Goal: Task Accomplishment & Management: Manage account settings

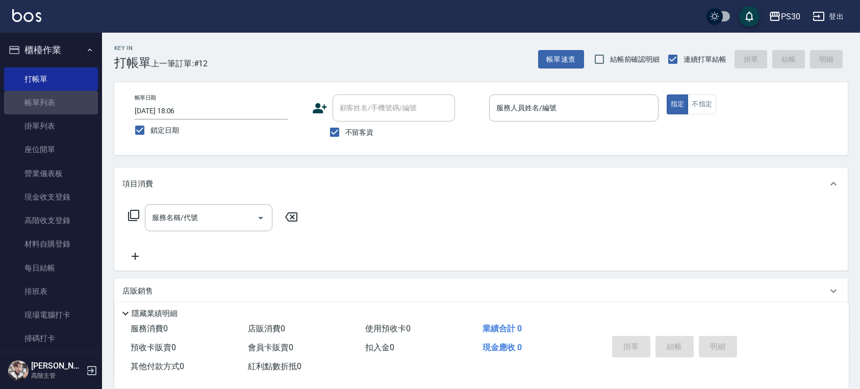
click at [75, 108] on link "帳單列表" at bounding box center [51, 102] width 94 height 23
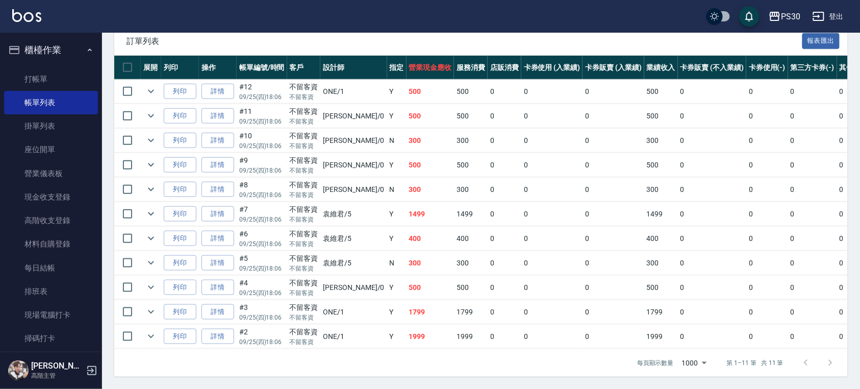
scroll to position [241, 0]
click at [218, 306] on link "詳情" at bounding box center [217, 312] width 33 height 16
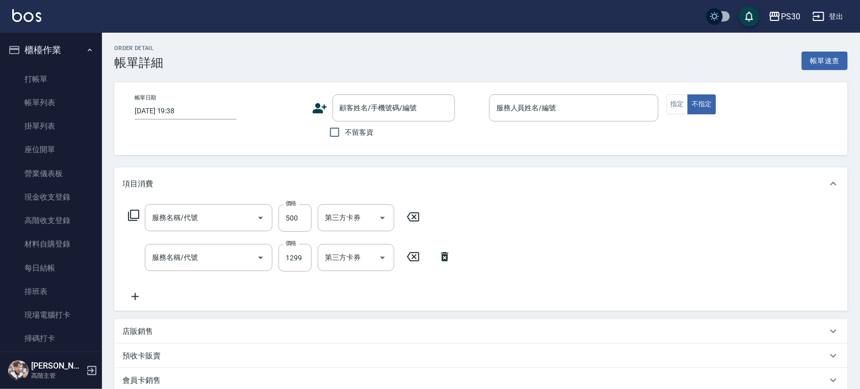
type input "2025/09/25 18:06"
checkbox input "true"
type input "ONE-1"
type input "染-1000(510)"
type input "燙1000(210)"
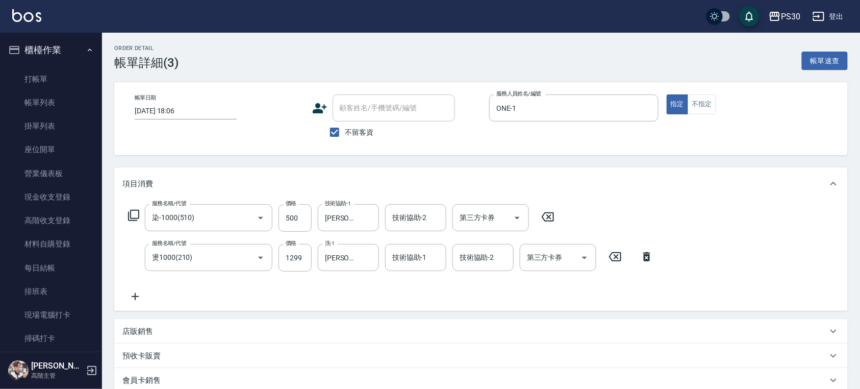
click at [551, 216] on icon at bounding box center [547, 217] width 25 height 12
click at [615, 254] on icon at bounding box center [614, 256] width 25 height 12
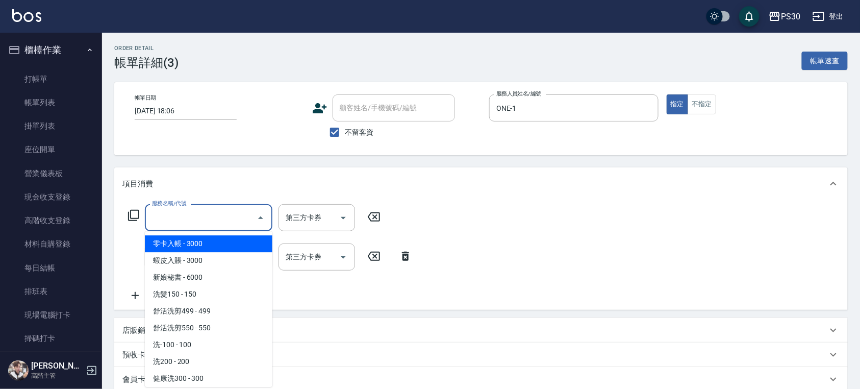
click at [214, 223] on input "服務名稱/代號" at bounding box center [200, 218] width 103 height 18
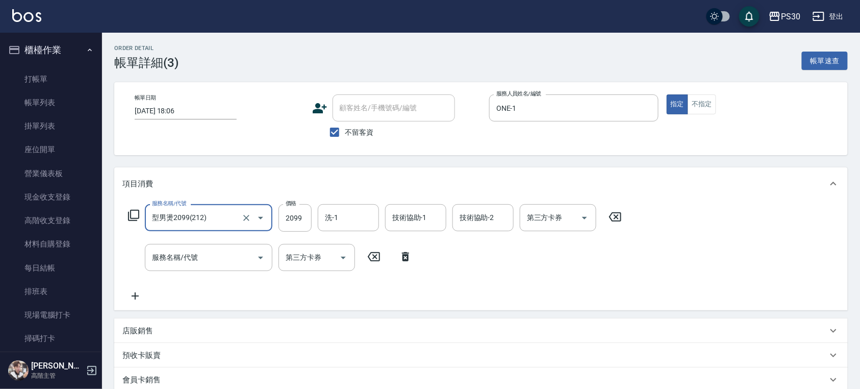
type input "型男燙2099(212)"
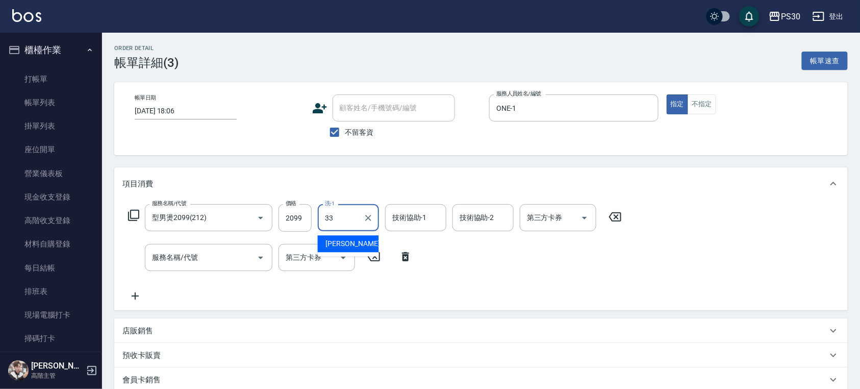
type input "[PERSON_NAME]-33"
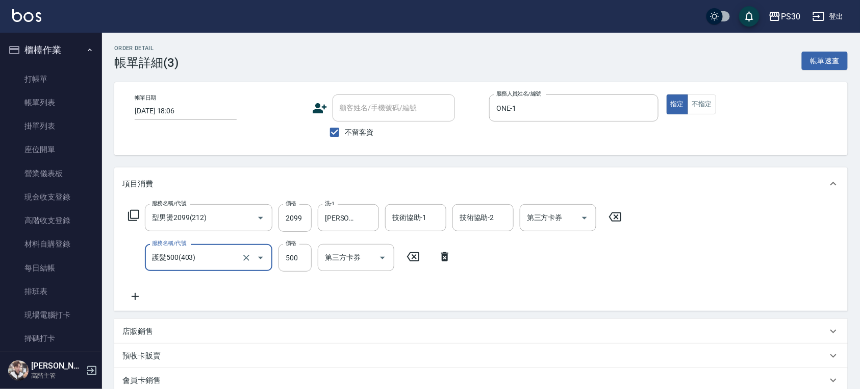
type input "護髮500(403)"
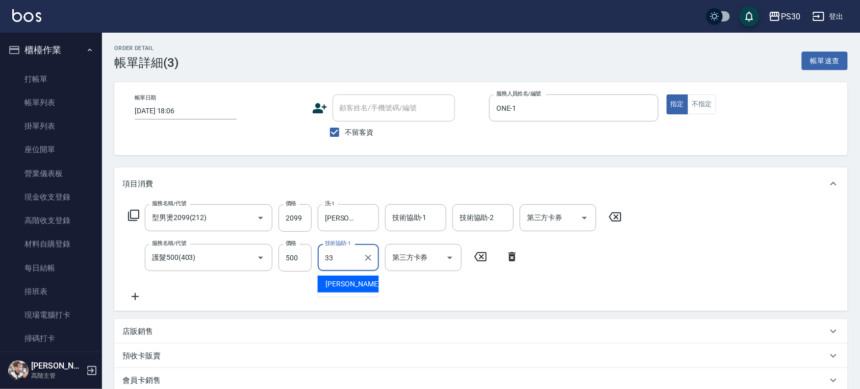
type input "[PERSON_NAME]-33"
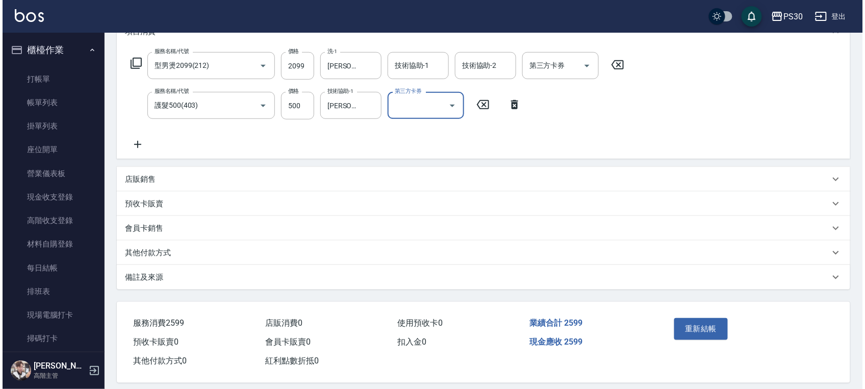
scroll to position [160, 0]
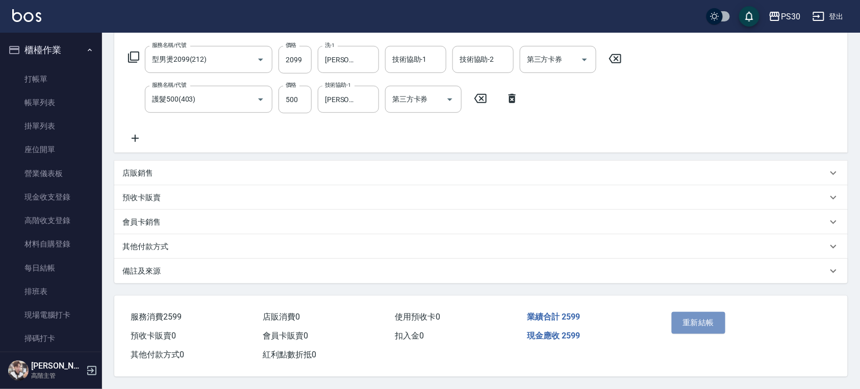
click at [708, 318] on button "重新結帳" at bounding box center [699, 322] width 54 height 21
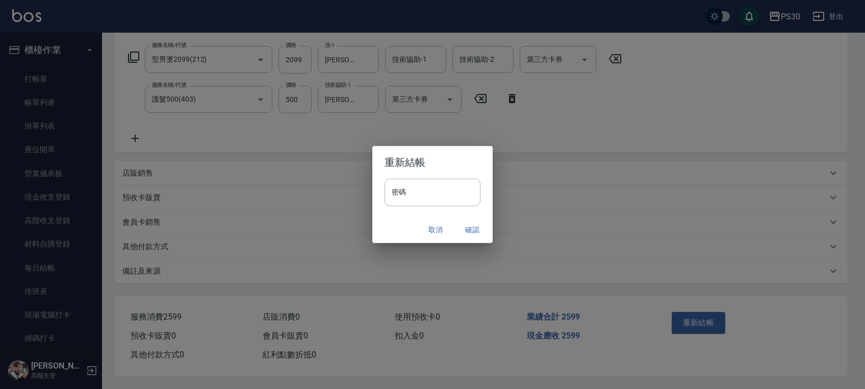
click at [462, 196] on input "密碼" at bounding box center [433, 192] width 96 height 28
type input "*******"
click at [440, 155] on h2 "重新結帳" at bounding box center [432, 162] width 120 height 33
click at [466, 227] on button "確認" at bounding box center [472, 229] width 33 height 19
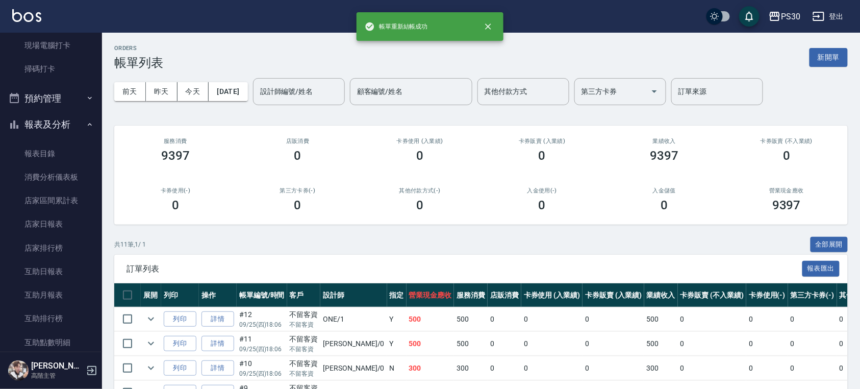
scroll to position [340, 0]
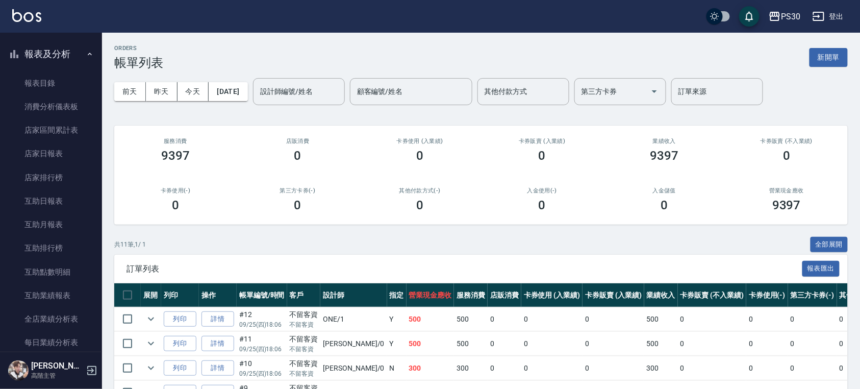
click at [68, 199] on link "互助日報表" at bounding box center [51, 200] width 94 height 23
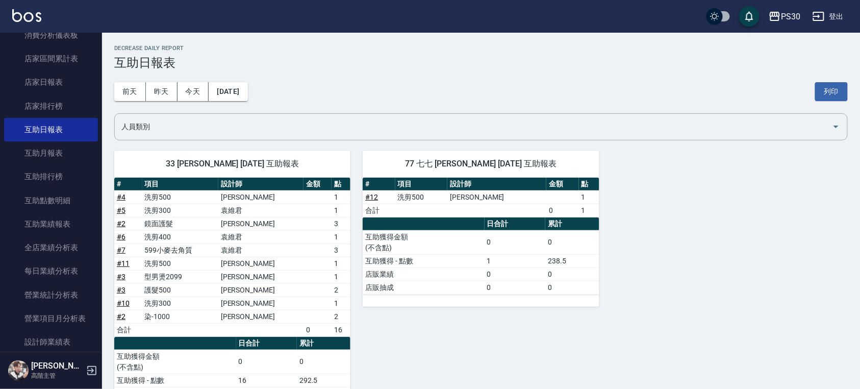
scroll to position [476, 0]
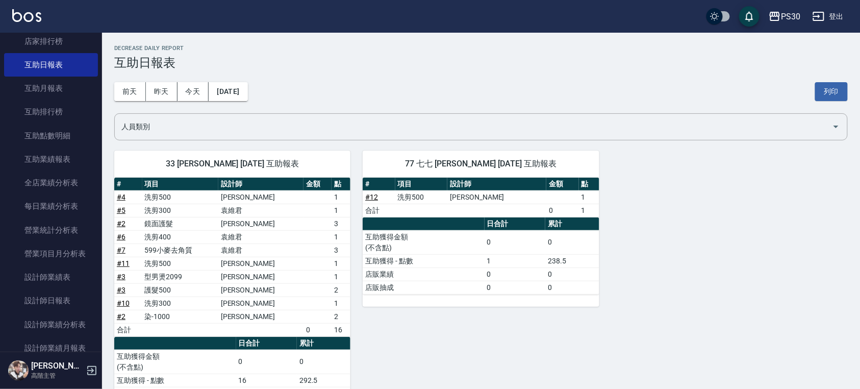
click at [58, 301] on link "設計師日報表" at bounding box center [51, 300] width 94 height 23
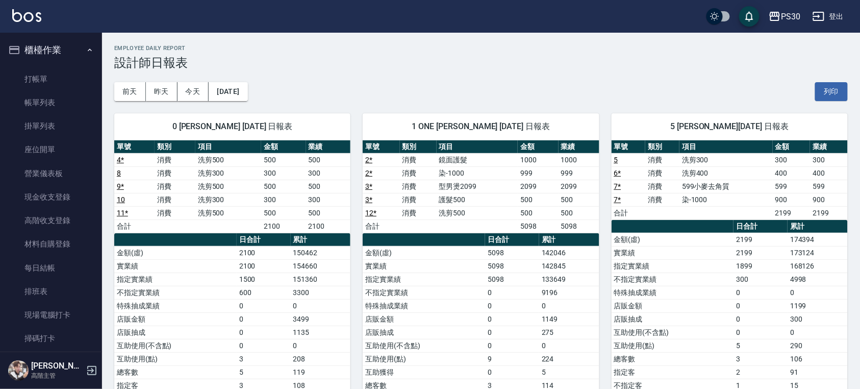
click at [35, 109] on link "帳單列表" at bounding box center [51, 102] width 94 height 23
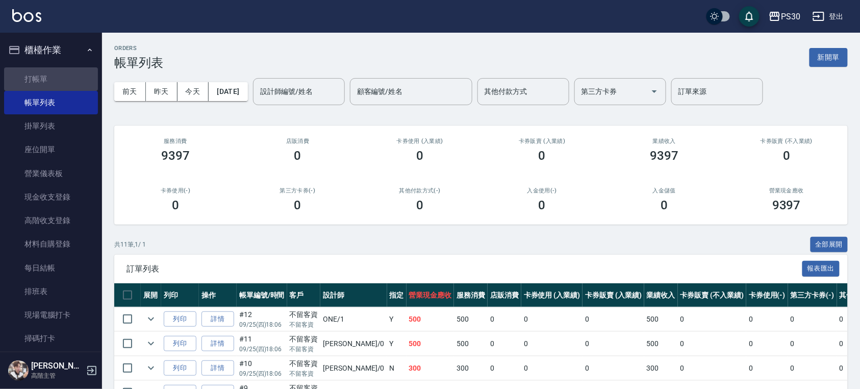
click at [52, 75] on link "打帳單" at bounding box center [51, 78] width 94 height 23
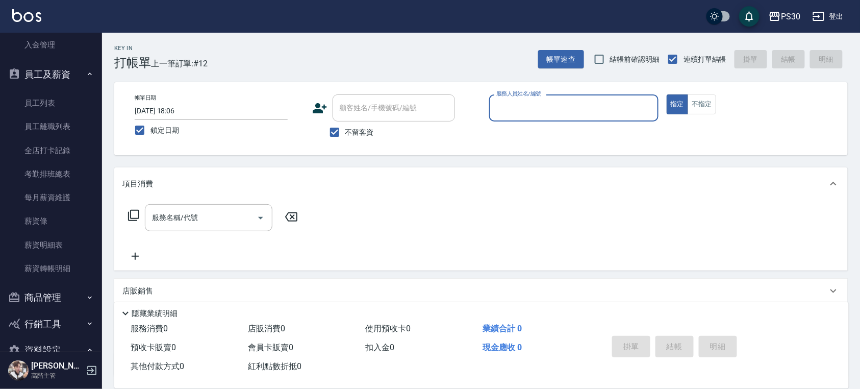
scroll to position [1469, 0]
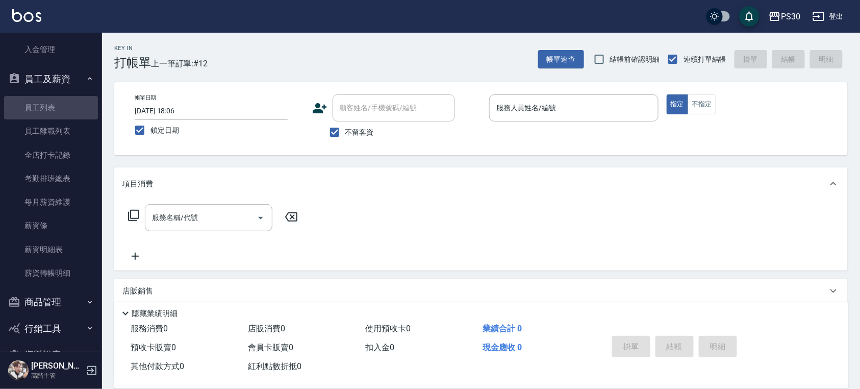
click at [64, 109] on link "員工列表" at bounding box center [51, 107] width 94 height 23
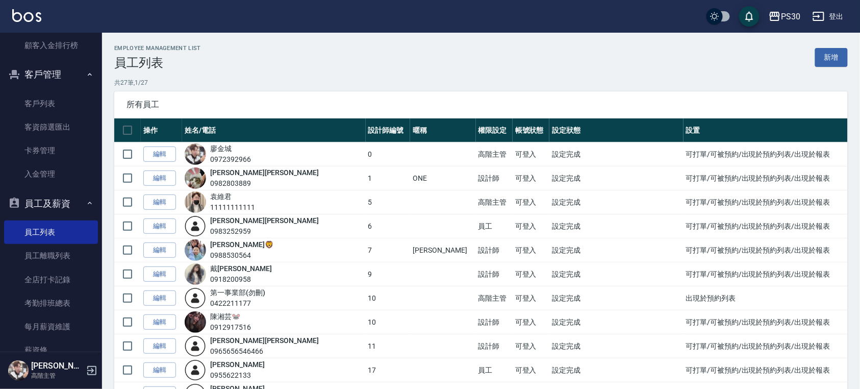
scroll to position [1333, 0]
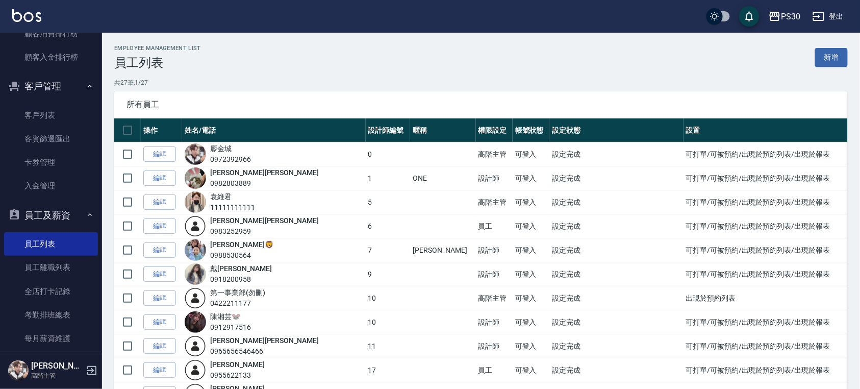
click at [58, 118] on link "客戶列表" at bounding box center [51, 115] width 94 height 23
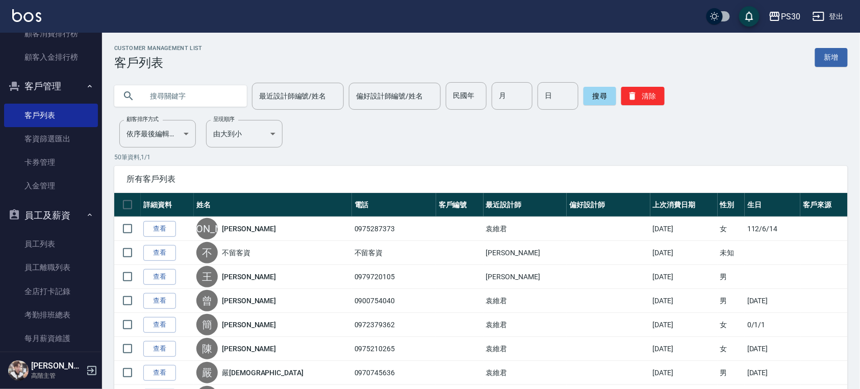
click at [196, 95] on input "text" at bounding box center [191, 96] width 96 height 28
type input "胡"
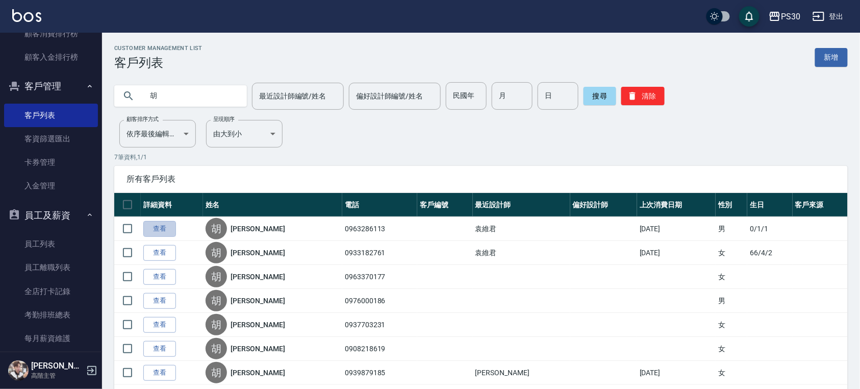
click at [159, 227] on link "查看" at bounding box center [159, 229] width 33 height 16
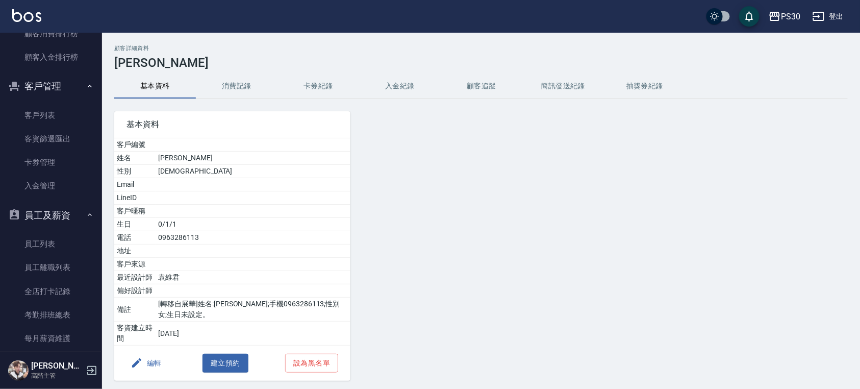
click at [145, 364] on button "編輯" at bounding box center [145, 362] width 39 height 19
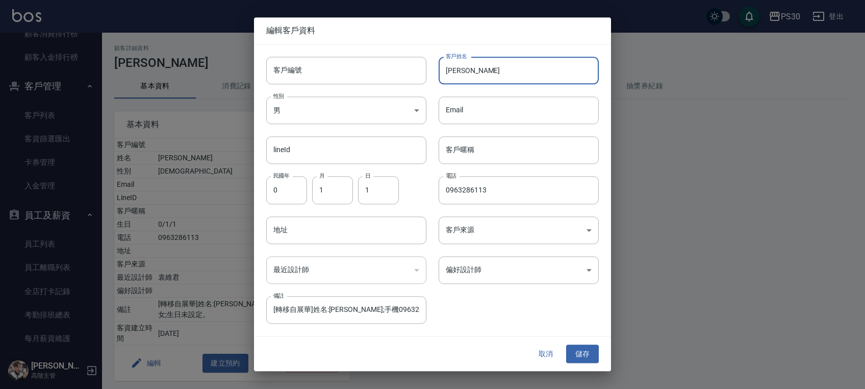
drag, startPoint x: 504, startPoint y: 73, endPoint x: 404, endPoint y: 85, distance: 100.6
click at [413, 84] on div "客戶編號 客戶編號 客戶姓名 胡褘芬 客戶姓名 性別 男 MALE 性別 Email Email lineId lineId 客戶暱稱 客戶暱稱 民國年 0 …" at bounding box center [426, 183] width 345 height 279
type input "[PERSON_NAME]"
click at [585, 360] on button "儲存" at bounding box center [582, 353] width 33 height 19
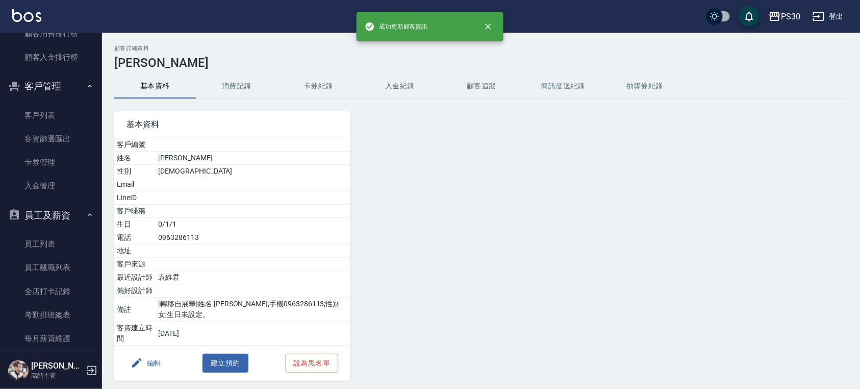
scroll to position [1129, 0]
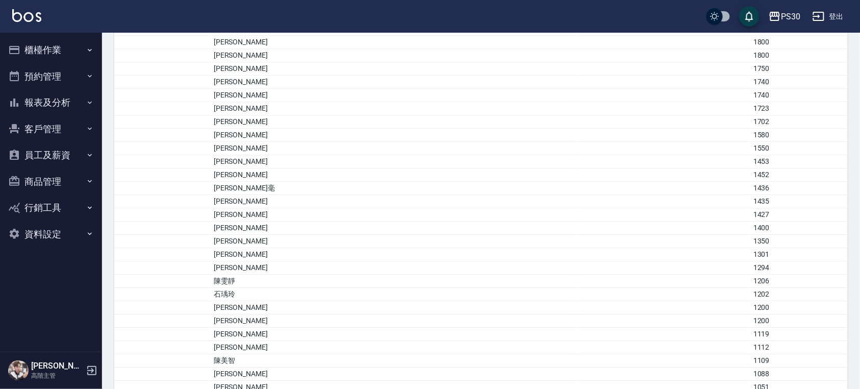
scroll to position [952, 0]
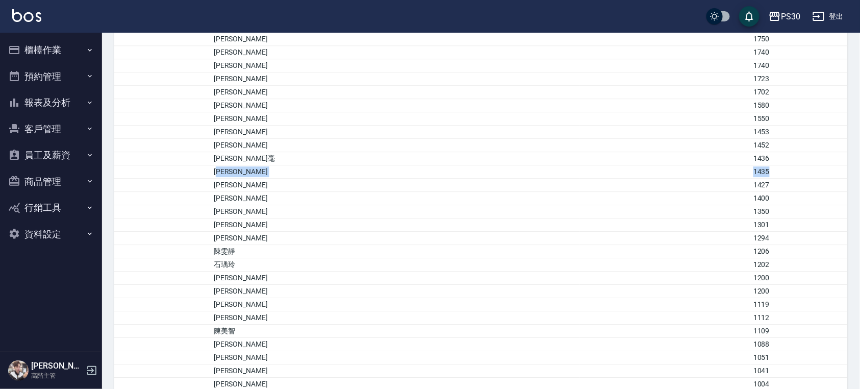
drag, startPoint x: 262, startPoint y: 182, endPoint x: 741, endPoint y: 185, distance: 478.9
click at [741, 178] on tr "[PERSON_NAME]1435" at bounding box center [480, 171] width 733 height 13
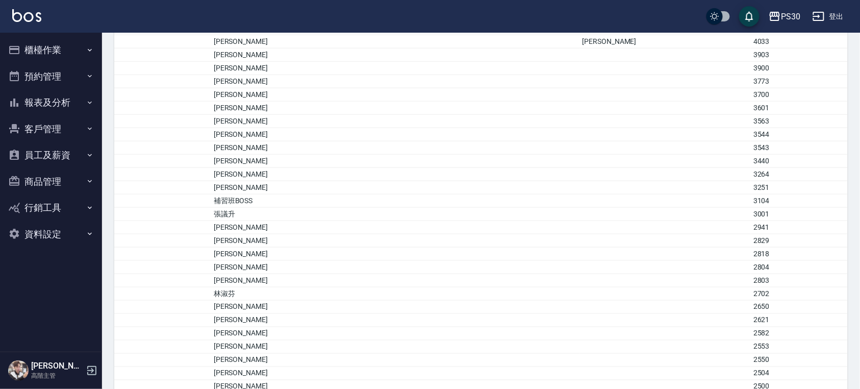
scroll to position [0, 0]
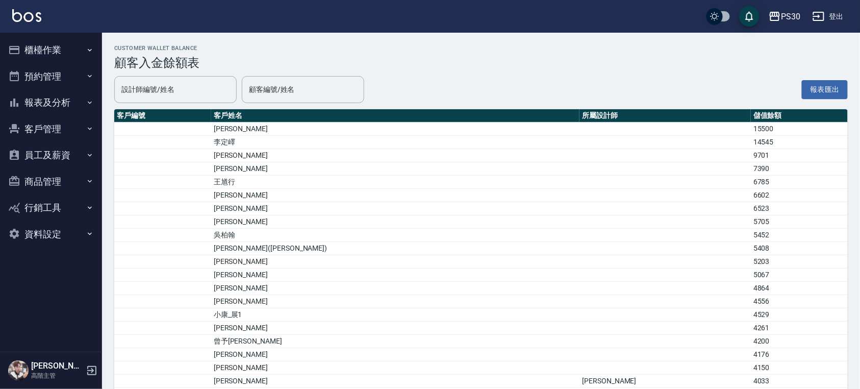
click at [58, 121] on button "客戶管理" at bounding box center [51, 129] width 94 height 27
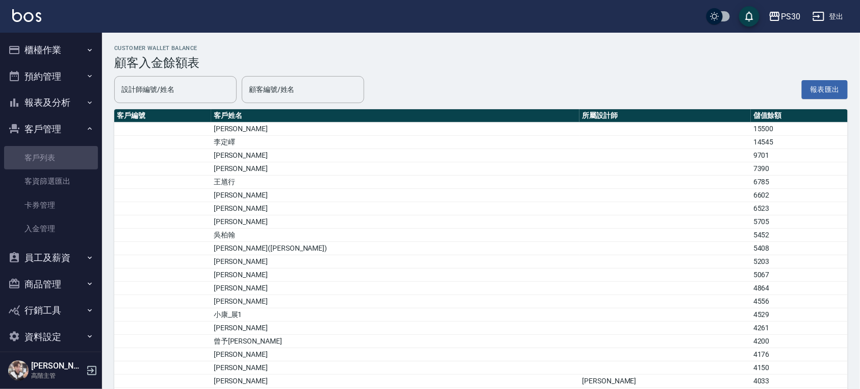
click at [62, 157] on link "客戶列表" at bounding box center [51, 157] width 94 height 23
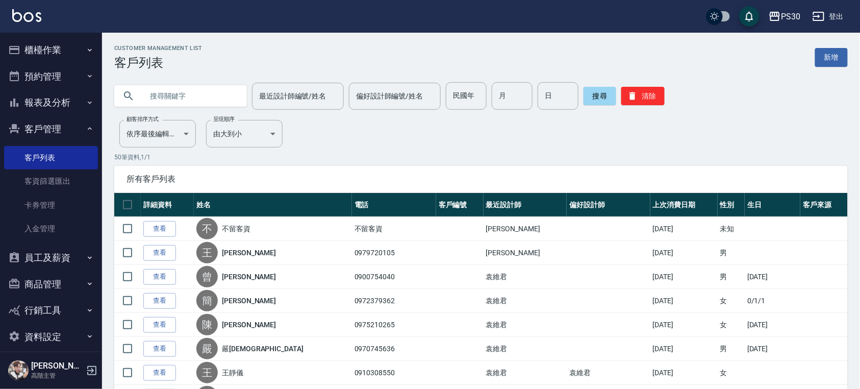
click at [205, 89] on input "text" at bounding box center [191, 96] width 96 height 28
type input "c"
click at [211, 90] on input "text" at bounding box center [191, 96] width 96 height 28
type input "茜"
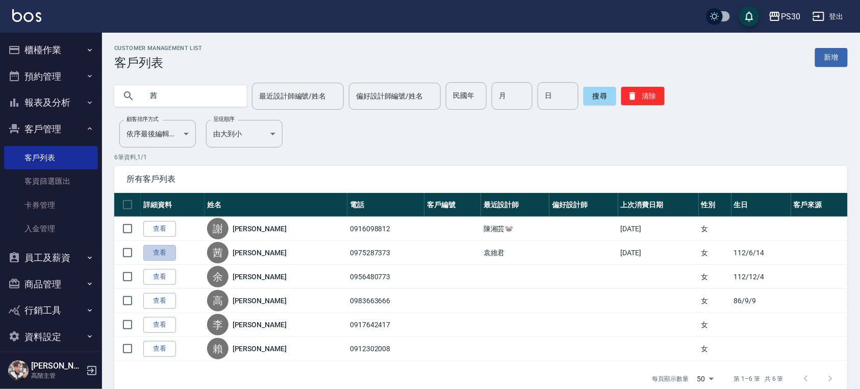
click at [149, 251] on link "查看" at bounding box center [159, 253] width 33 height 16
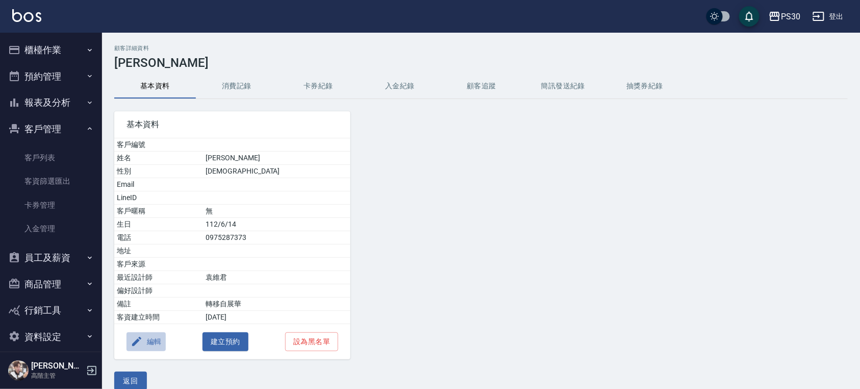
click at [149, 344] on button "編輯" at bounding box center [145, 341] width 39 height 19
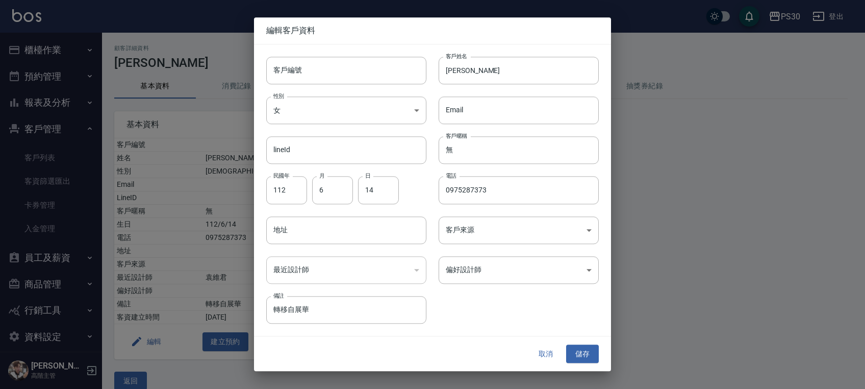
click at [449, 73] on input "[PERSON_NAME]" at bounding box center [519, 71] width 160 height 28
type input "[PERSON_NAME]"
click at [586, 356] on button "儲存" at bounding box center [582, 353] width 33 height 19
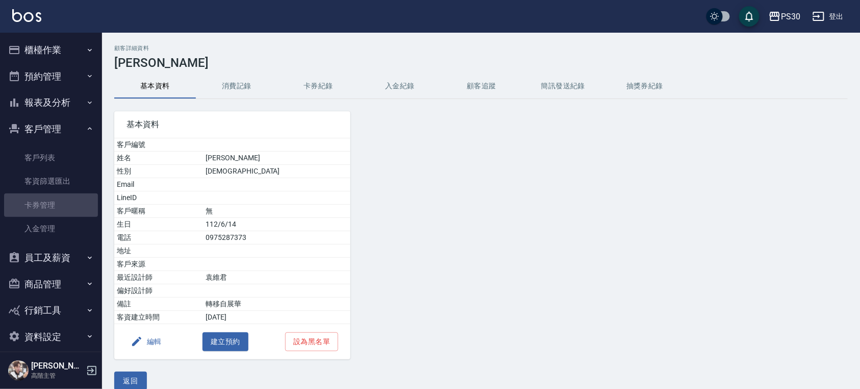
click at [56, 203] on link "卡券管理" at bounding box center [51, 204] width 94 height 23
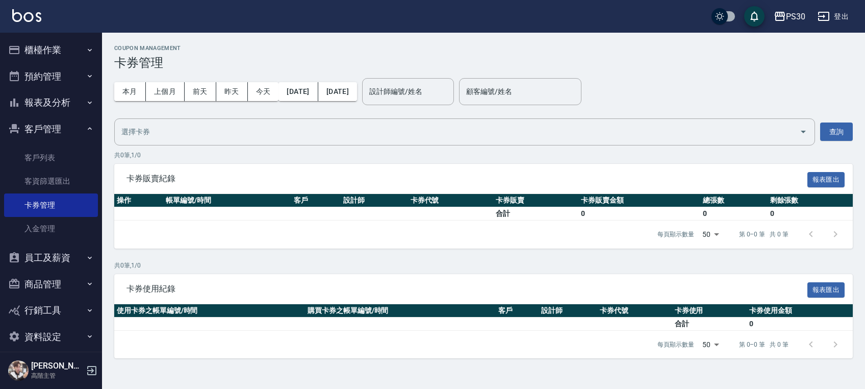
click at [66, 163] on link "客戶列表" at bounding box center [51, 157] width 94 height 23
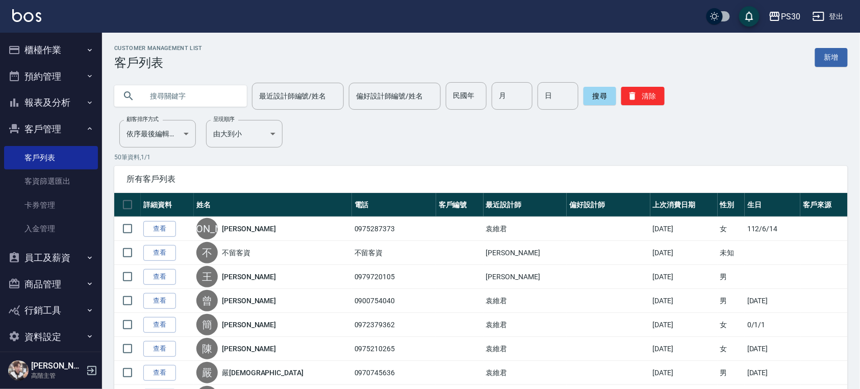
click at [184, 95] on input "text" at bounding box center [191, 96] width 96 height 28
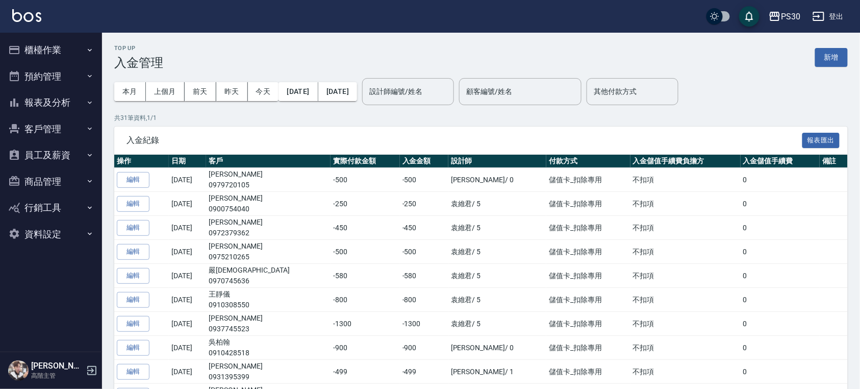
click at [449, 91] on input "設計師編號/姓名" at bounding box center [408, 92] width 83 height 18
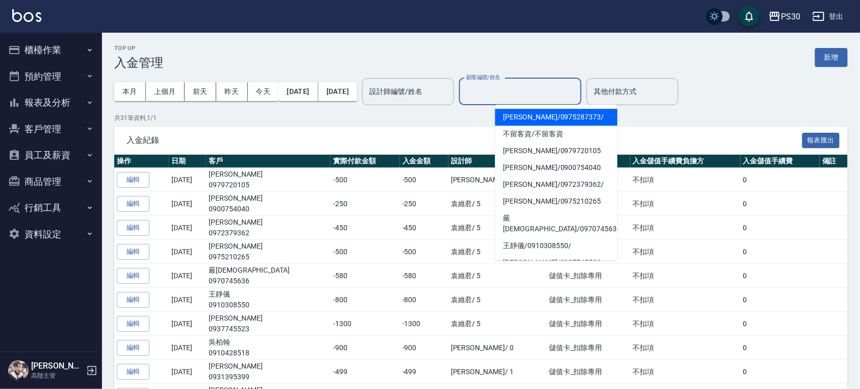
click at [555, 92] on input "顧客編號/姓名" at bounding box center [520, 92] width 113 height 18
click at [64, 40] on button "櫃檯作業" at bounding box center [51, 50] width 94 height 27
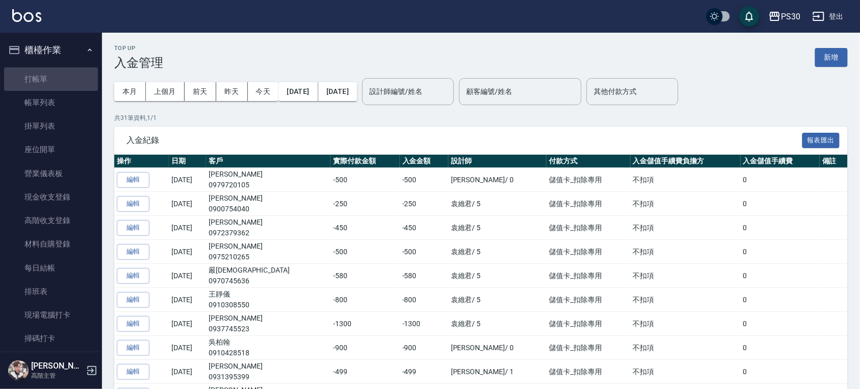
click at [52, 74] on link "打帳單" at bounding box center [51, 78] width 94 height 23
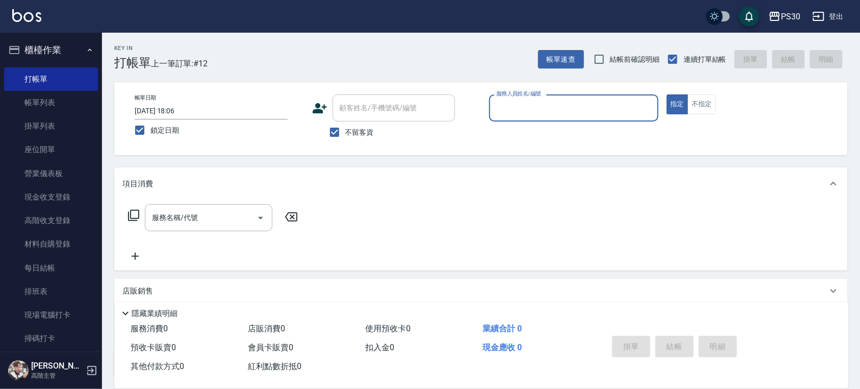
drag, startPoint x: 359, startPoint y: 133, endPoint x: 369, endPoint y: 116, distance: 19.7
click at [358, 133] on span "不留客資" at bounding box center [359, 132] width 29 height 11
click at [345, 133] on input "不留客資" at bounding box center [334, 131] width 21 height 21
checkbox input "false"
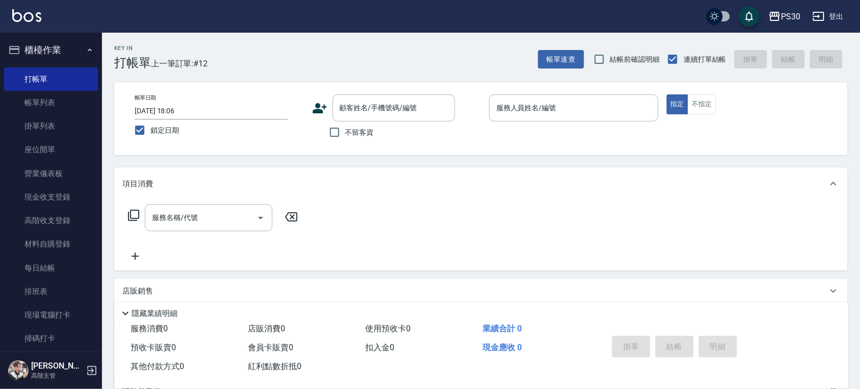
click at [372, 118] on div "顧客姓名/手機號碼/編號" at bounding box center [394, 107] width 122 height 27
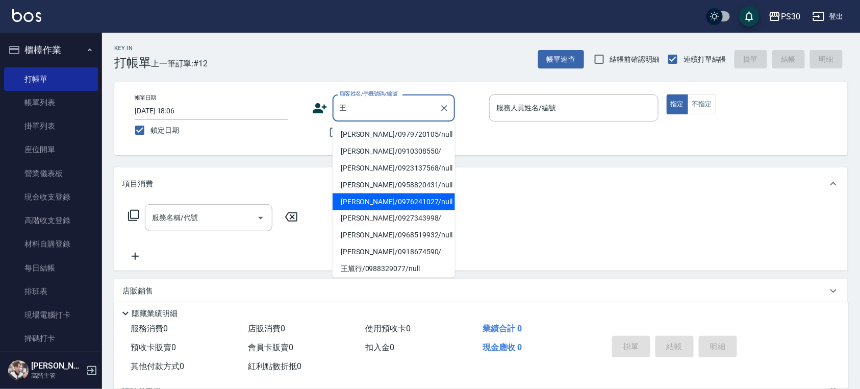
click at [396, 205] on li "王詩淵/0976241027/null" at bounding box center [394, 201] width 122 height 17
type input "王詩淵/0976241027/null"
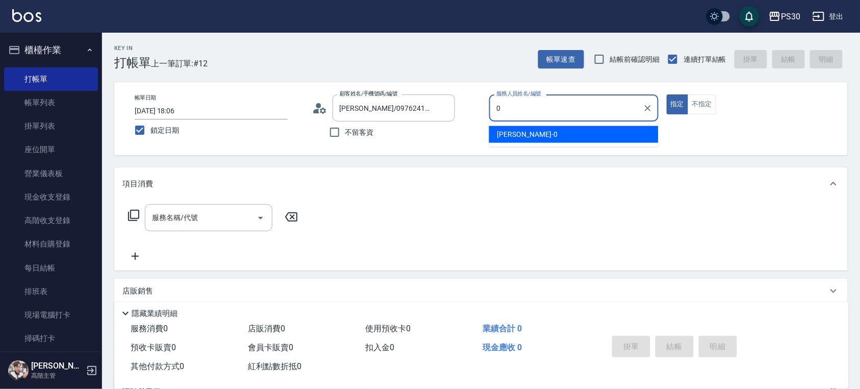
type input "廖金城-0"
type button "true"
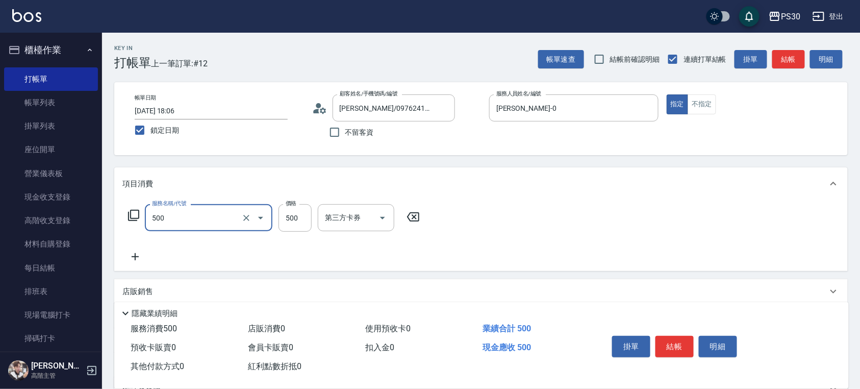
type input "洗剪500(500)"
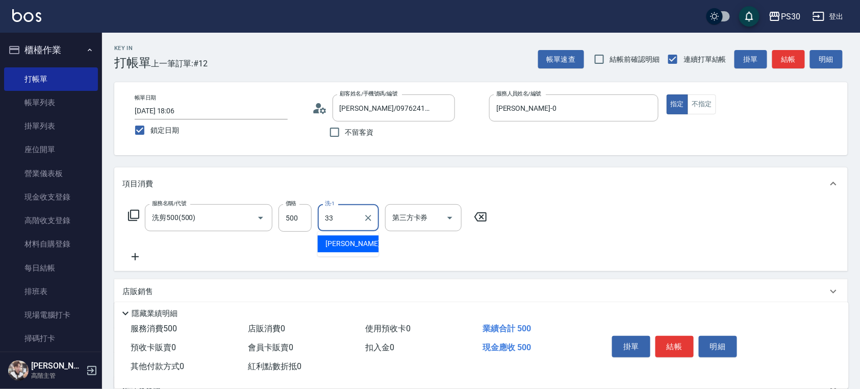
type input "洪采妤-33"
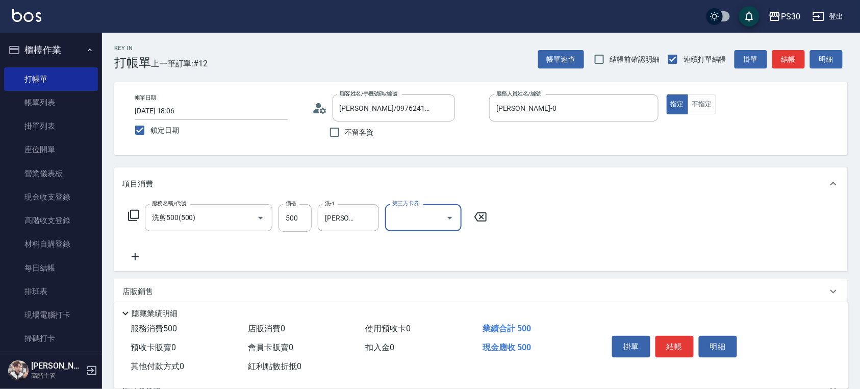
click at [451, 217] on icon "Open" at bounding box center [449, 218] width 5 height 3
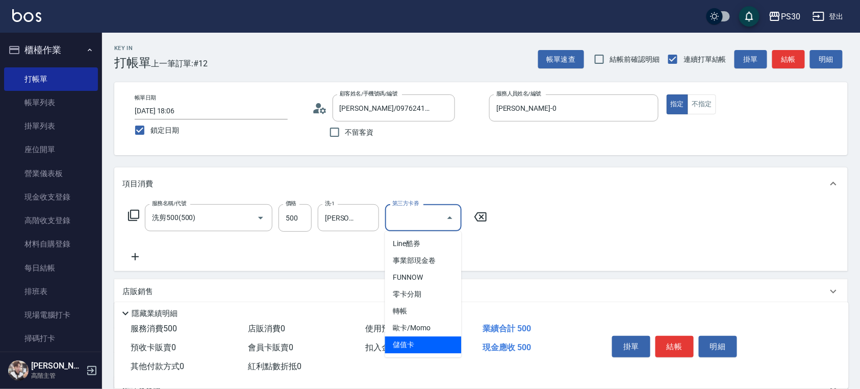
click at [431, 341] on span "儲值卡" at bounding box center [423, 344] width 76 height 17
type input "儲值卡"
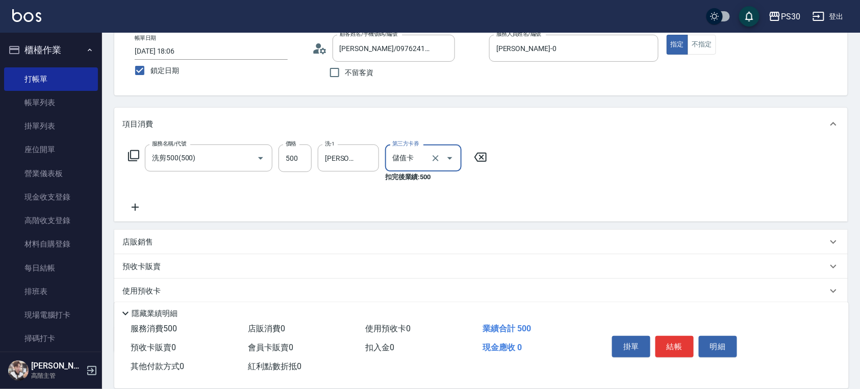
scroll to position [118, 0]
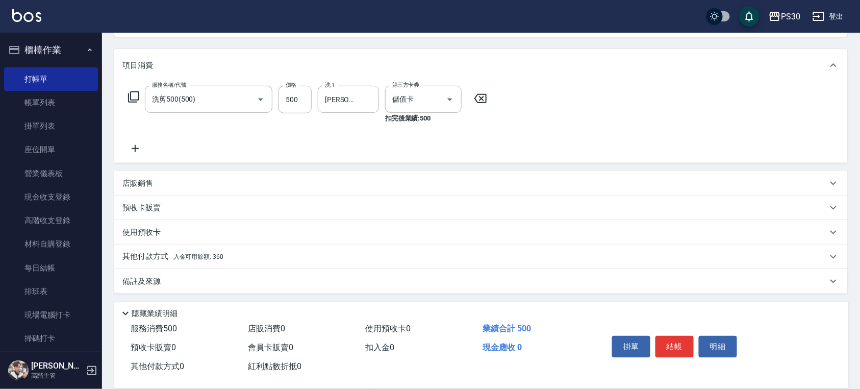
click at [292, 262] on div "其他付款方式 入金可用餘額: 360" at bounding box center [474, 256] width 705 height 11
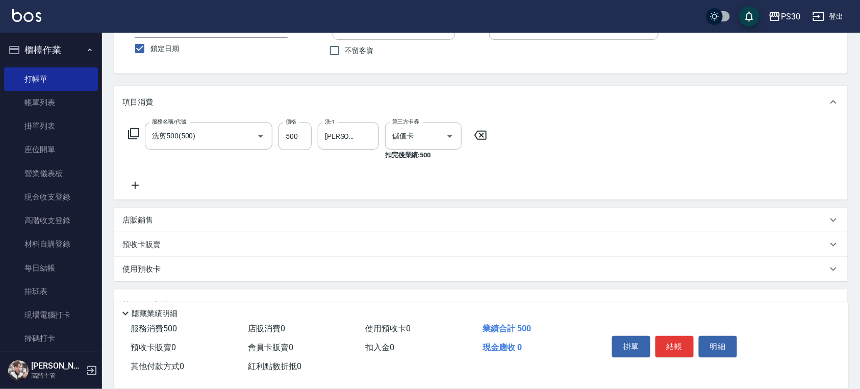
scroll to position [0, 0]
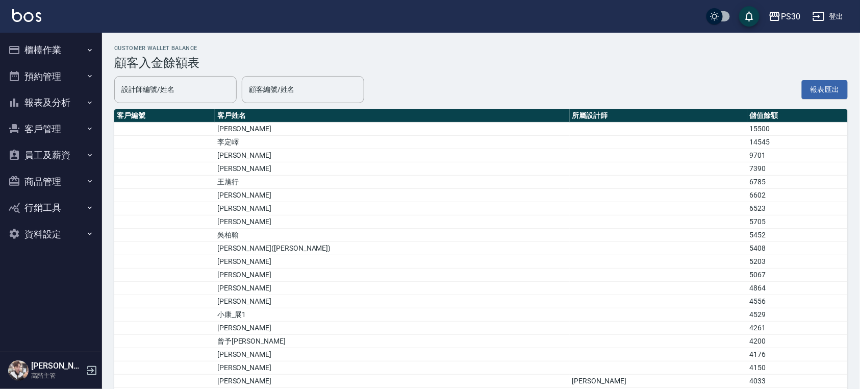
click at [172, 89] on input "設計師編號/姓名" at bounding box center [175, 90] width 113 height 18
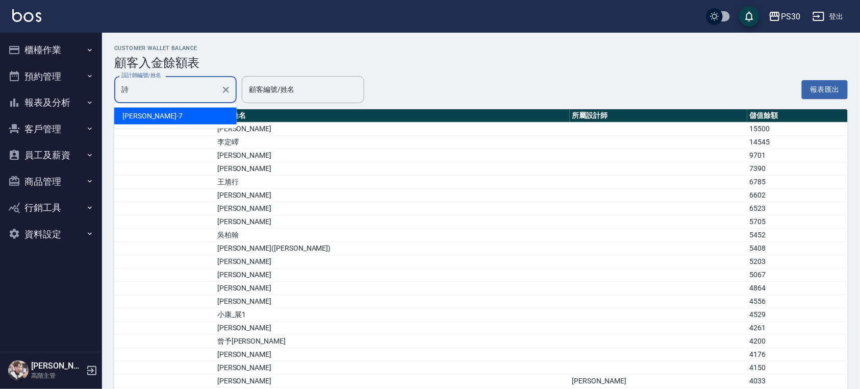
type input "[PERSON_NAME]-7"
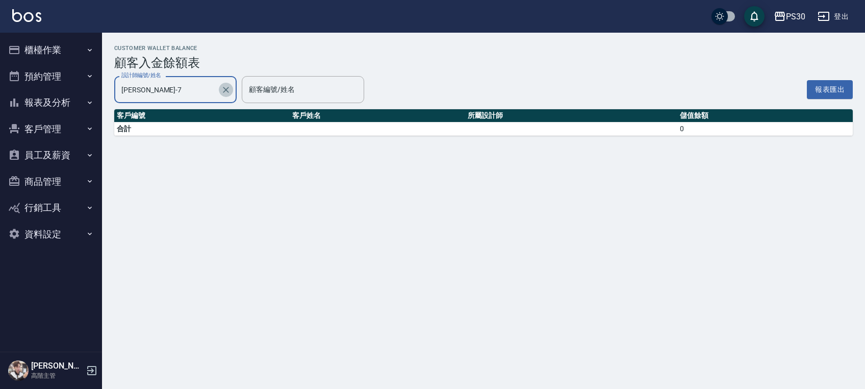
click at [231, 92] on icon "Clear" at bounding box center [226, 90] width 10 height 10
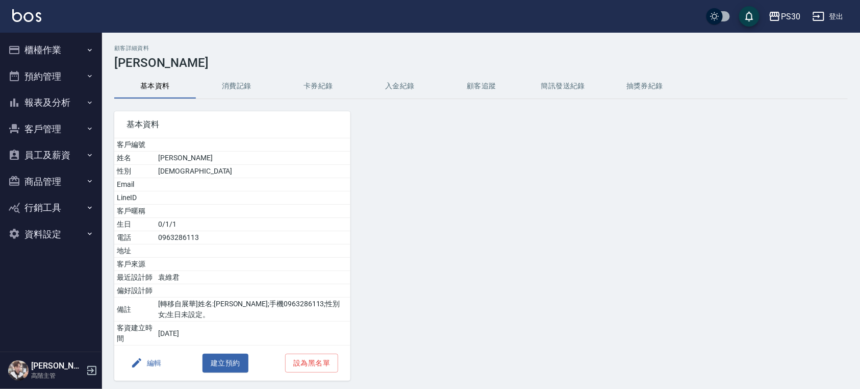
click at [56, 47] on button "櫃檯作業" at bounding box center [51, 50] width 94 height 27
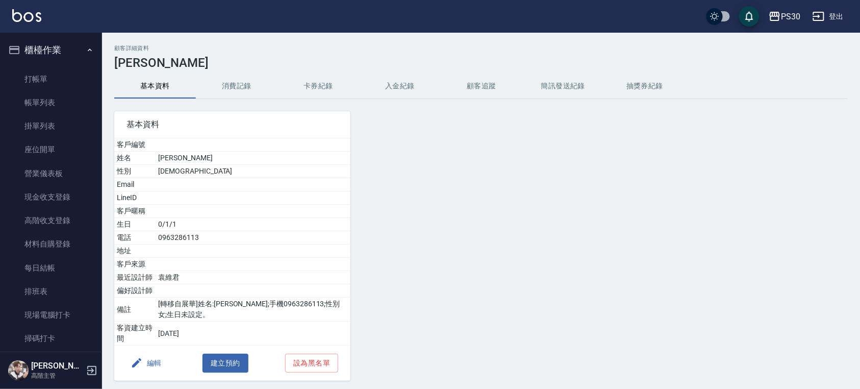
click at [62, 81] on link "打帳單" at bounding box center [51, 78] width 94 height 23
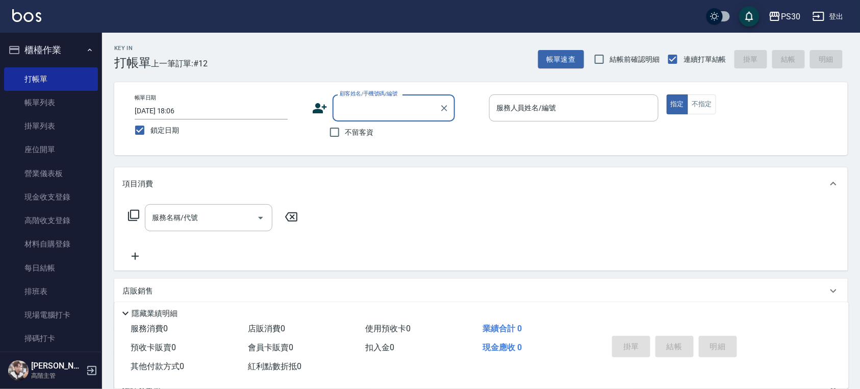
click at [386, 111] on input "顧客姓名/手機號碼/編號" at bounding box center [386, 108] width 98 height 18
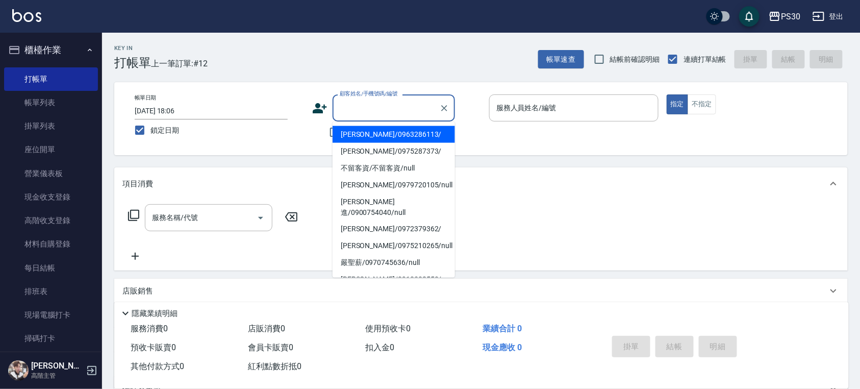
click at [384, 131] on li "茜尹/0963286113/" at bounding box center [394, 134] width 122 height 17
type input "茜尹/0963286113/"
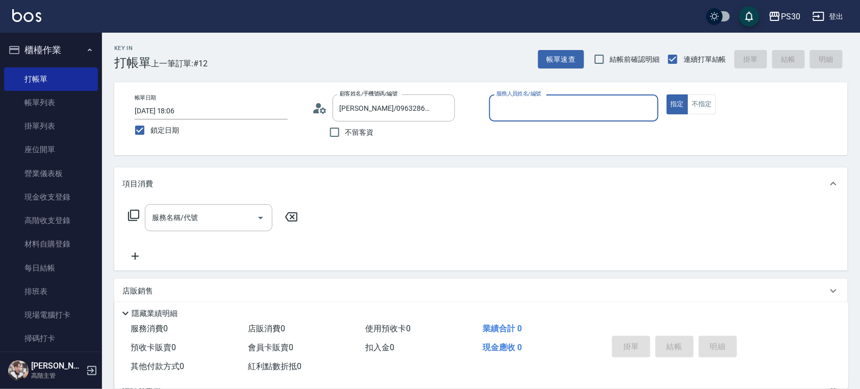
click at [407, 110] on input "茜尹/0963286113/" at bounding box center [386, 108] width 98 height 18
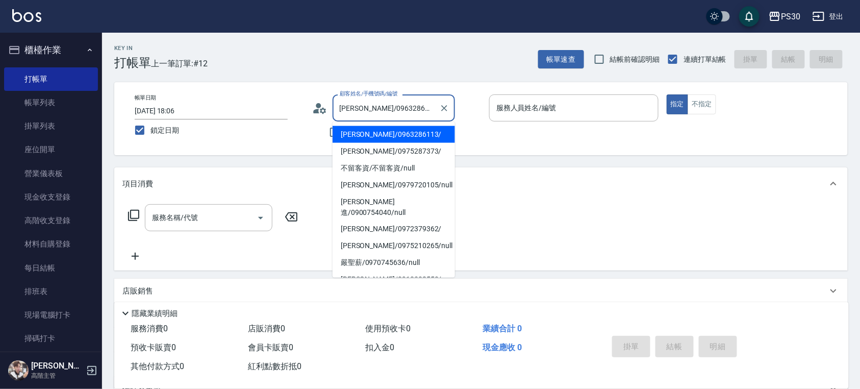
click at [442, 109] on icon "Clear" at bounding box center [444, 108] width 6 height 6
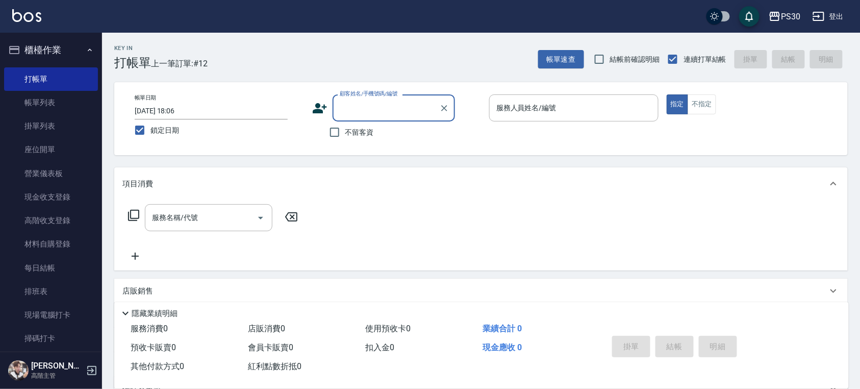
click at [381, 100] on input "顧客姓名/手機號碼/編號" at bounding box center [386, 108] width 98 height 18
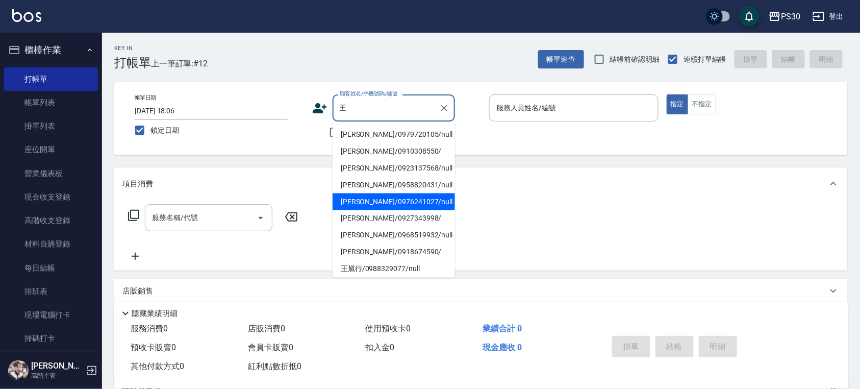
click at [402, 197] on li "王詩淵/0976241027/null" at bounding box center [394, 201] width 122 height 17
type input "王詩淵/0976241027/null"
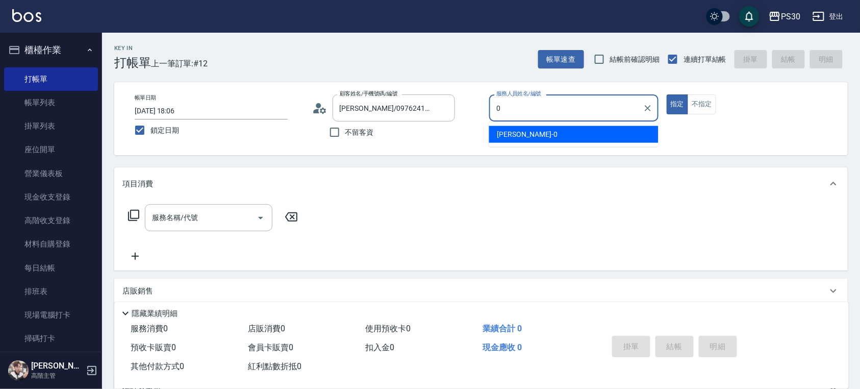
type input "廖金城-0"
type button "true"
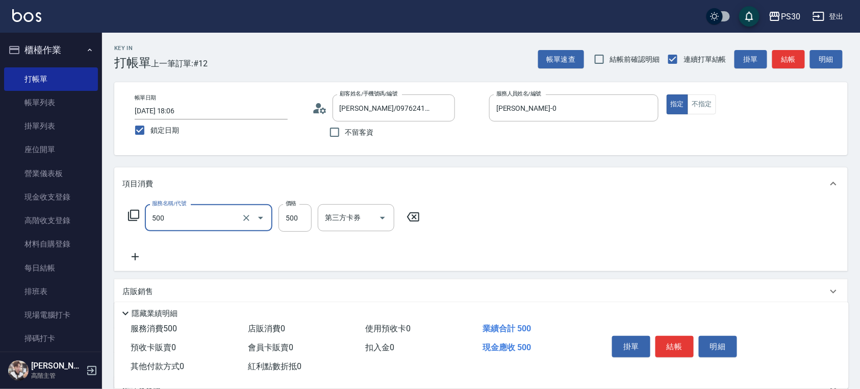
type input "洗剪500(500)"
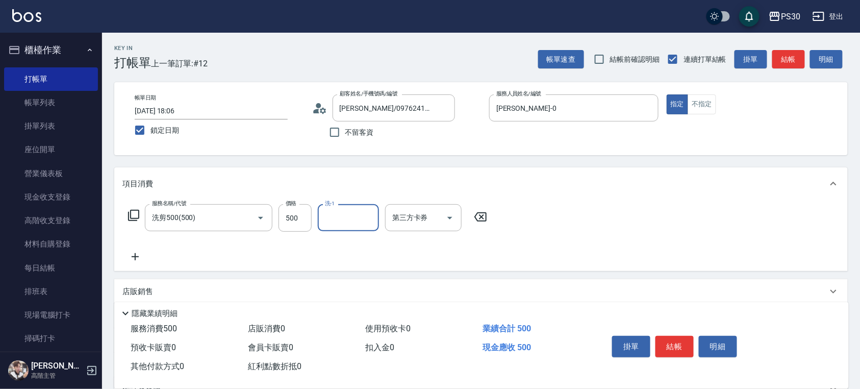
click at [453, 219] on icon "Open" at bounding box center [450, 218] width 12 height 12
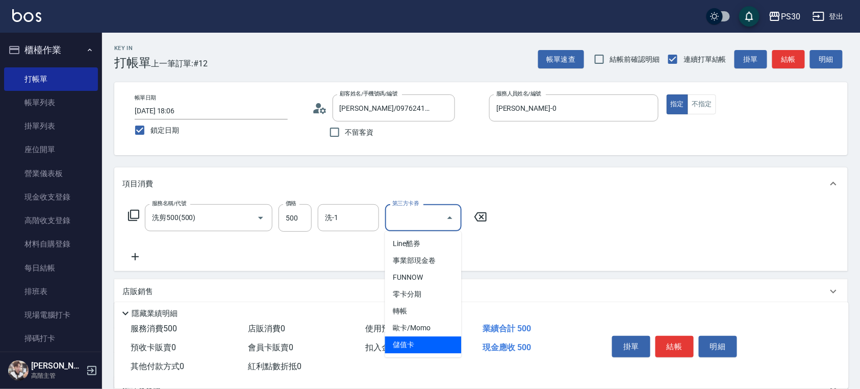
click at [423, 343] on span "儲值卡" at bounding box center [423, 344] width 76 height 17
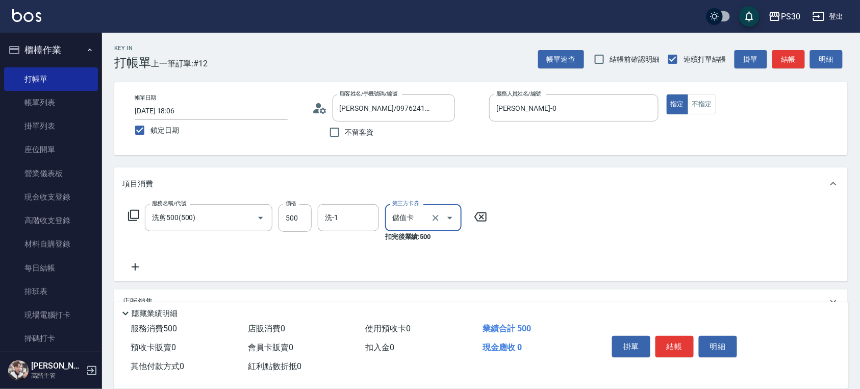
type input "儲值卡"
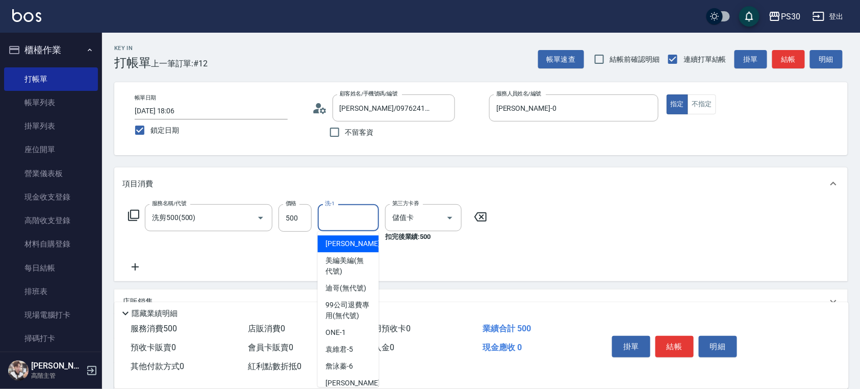
click at [369, 210] on input "洗-1" at bounding box center [348, 218] width 52 height 18
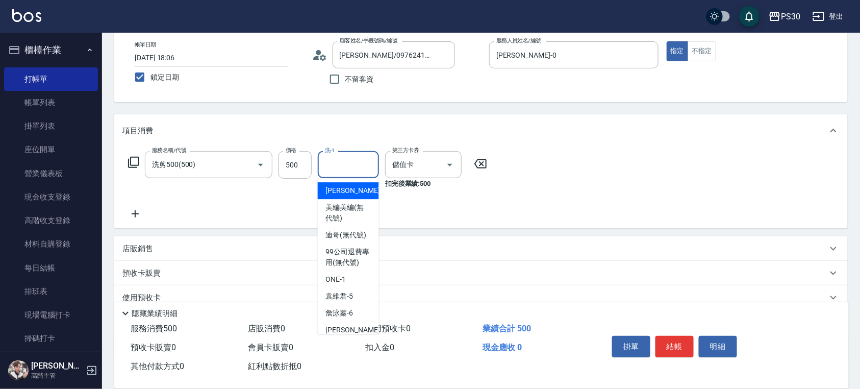
scroll to position [118, 0]
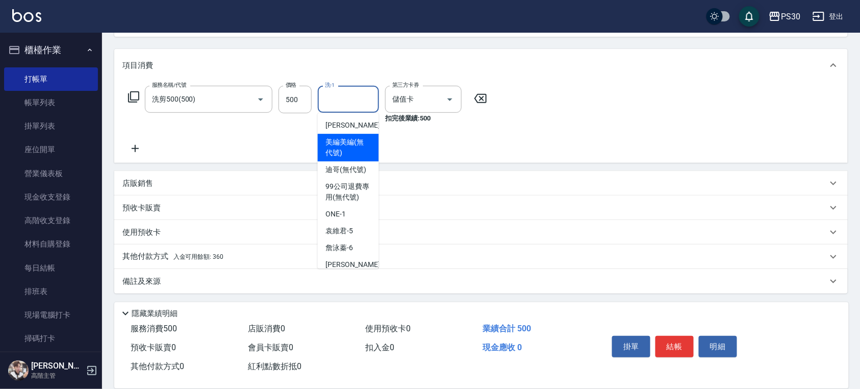
click at [186, 258] on span "入金可用餘額: 360" at bounding box center [198, 256] width 50 height 7
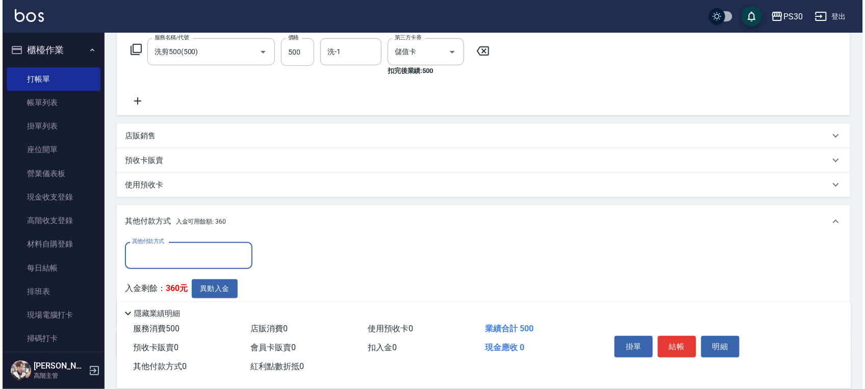
scroll to position [229, 0]
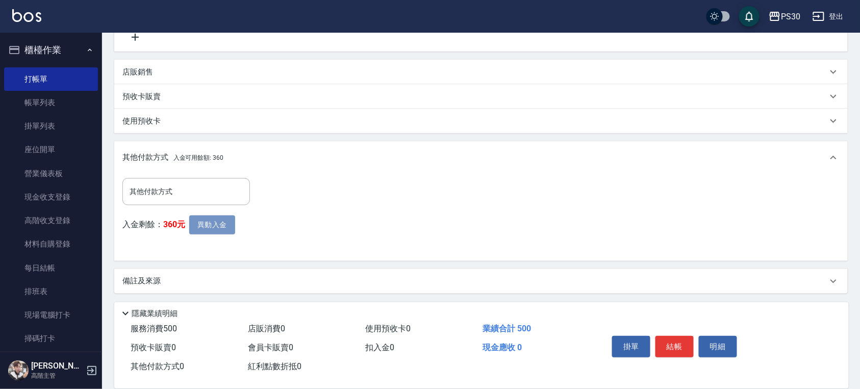
click at [224, 229] on button "異動入金" at bounding box center [212, 224] width 46 height 19
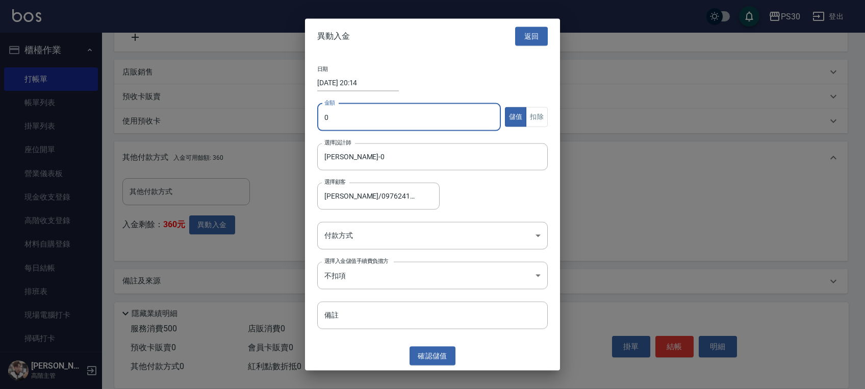
click at [361, 109] on input "0" at bounding box center [409, 117] width 184 height 28
type input "500"
click at [540, 119] on button "扣除" at bounding box center [537, 117] width 22 height 20
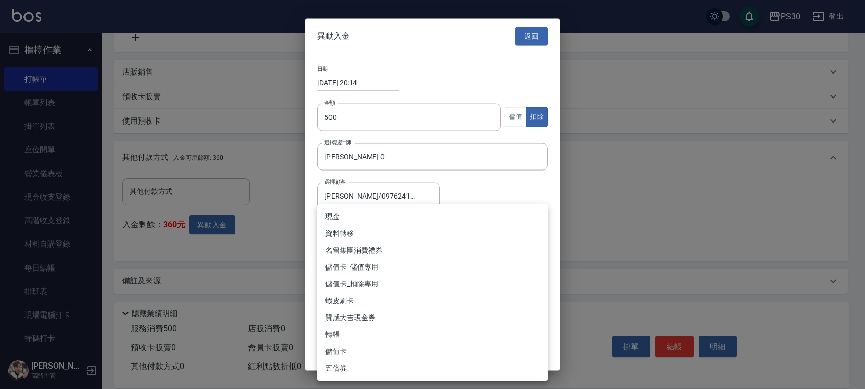
click at [461, 225] on body "PS30 登出 櫃檯作業 打帳單 帳單列表 掛單列表 座位開單 營業儀表板 現金收支登錄 高階收支登錄 材料自購登錄 每日結帳 排班表 現場電腦打卡 掃碼打卡…" at bounding box center [432, 80] width 865 height 619
click at [411, 285] on li "儲值卡_扣除專用" at bounding box center [432, 283] width 231 height 17
type input "儲值卡_扣除專用"
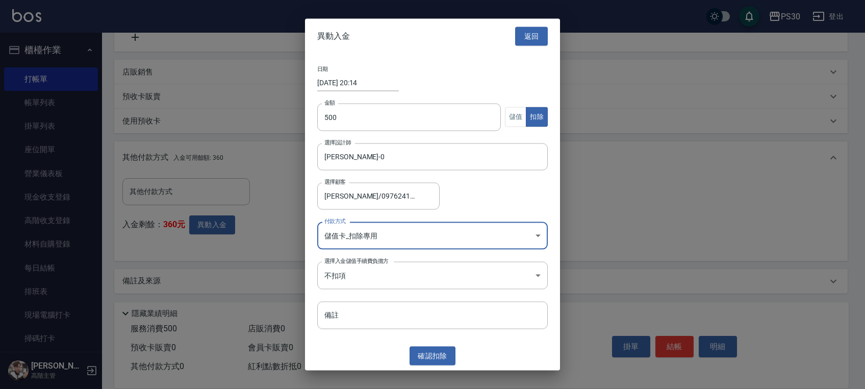
click at [432, 362] on button "確認 扣除" at bounding box center [433, 355] width 46 height 19
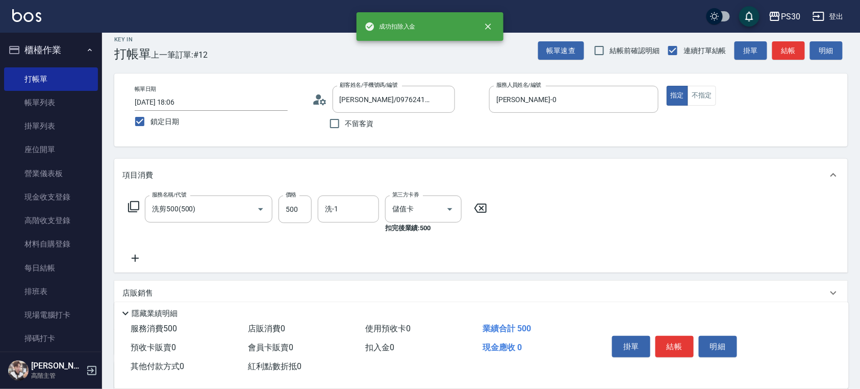
scroll to position [0, 0]
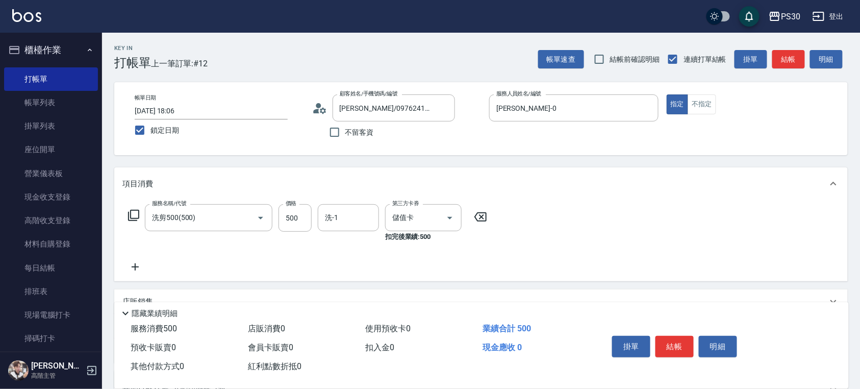
click at [680, 340] on button "結帳" at bounding box center [674, 346] width 38 height 21
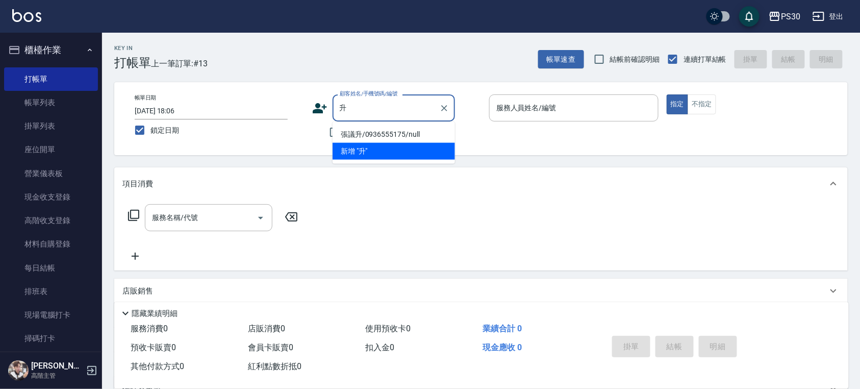
click at [424, 137] on li "張議升/0936555175/null" at bounding box center [394, 134] width 122 height 17
type input "張議升/0936555175/null"
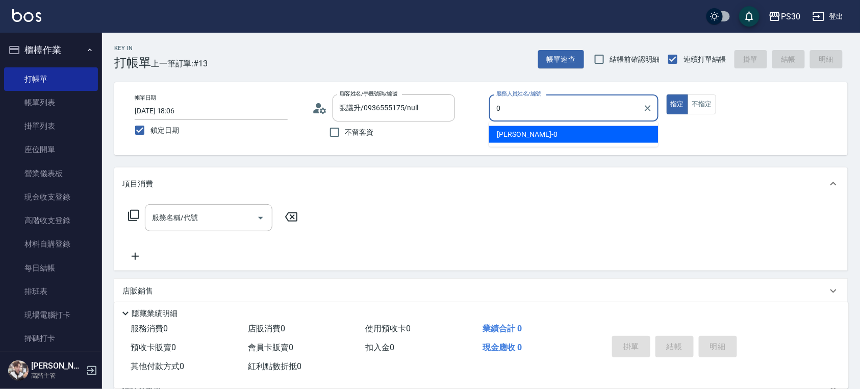
type input "廖金城-0"
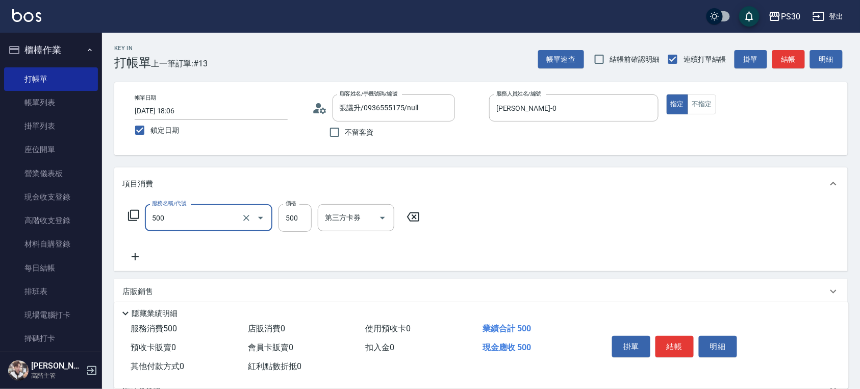
type input "洗剪500(500)"
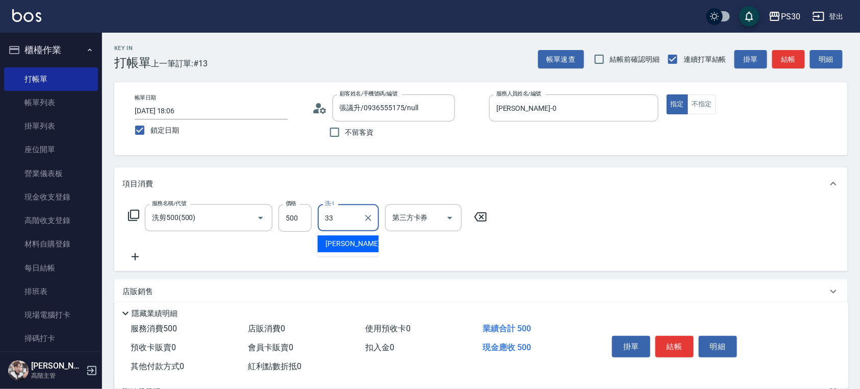
type input "洪采妤-33"
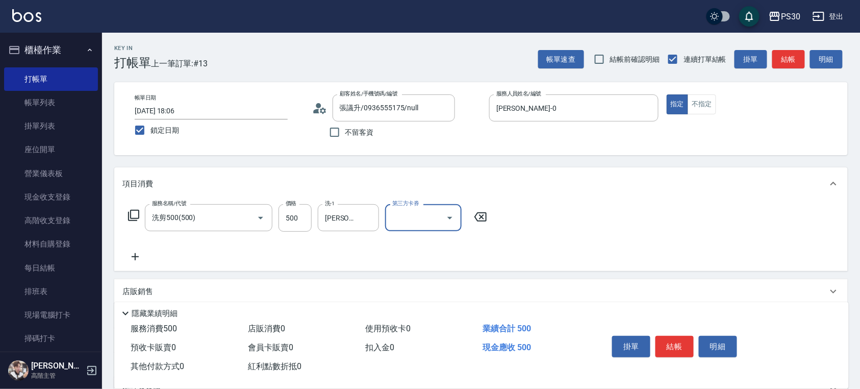
click at [444, 215] on icon "Open" at bounding box center [450, 218] width 12 height 12
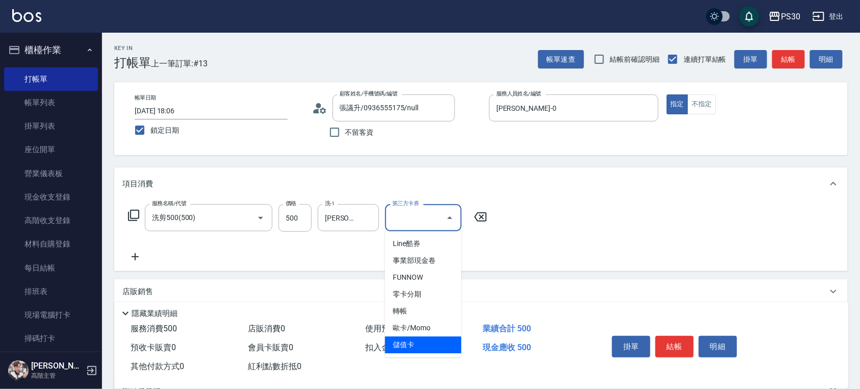
click at [428, 337] on span "儲值卡" at bounding box center [423, 344] width 76 height 17
type input "儲值卡"
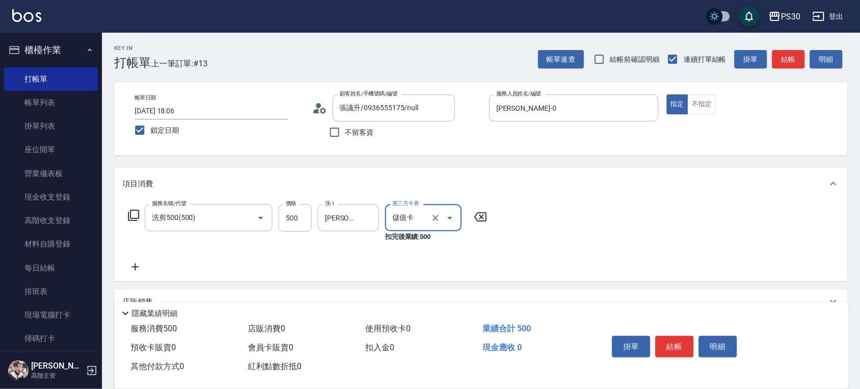
scroll to position [118, 0]
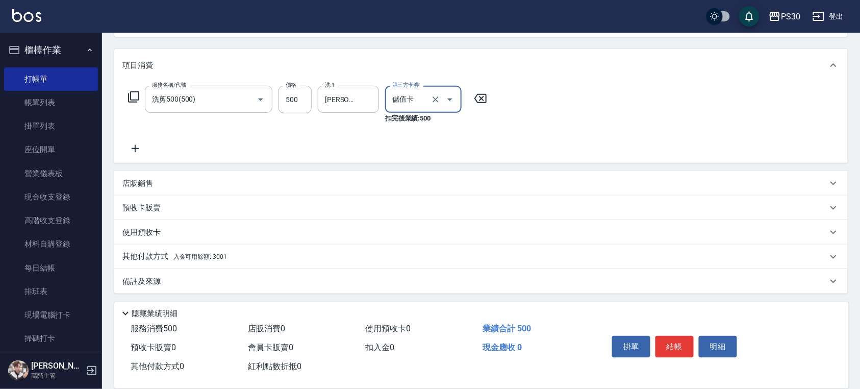
click at [276, 260] on div "其他付款方式 入金可用餘額: 3001" at bounding box center [474, 256] width 705 height 11
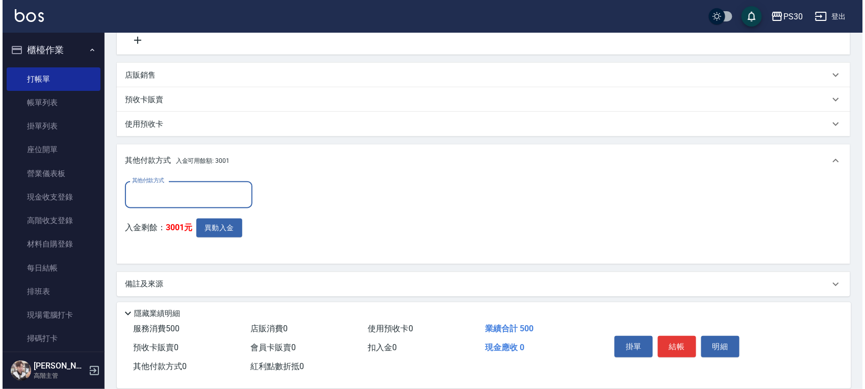
scroll to position [229, 0]
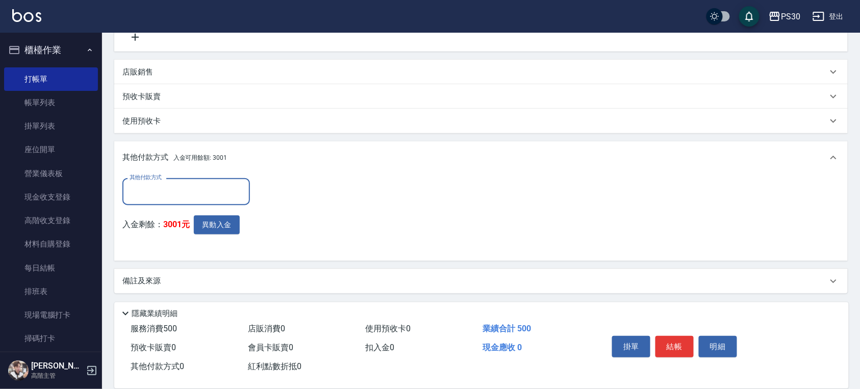
click at [217, 219] on button "異動入金" at bounding box center [217, 224] width 46 height 19
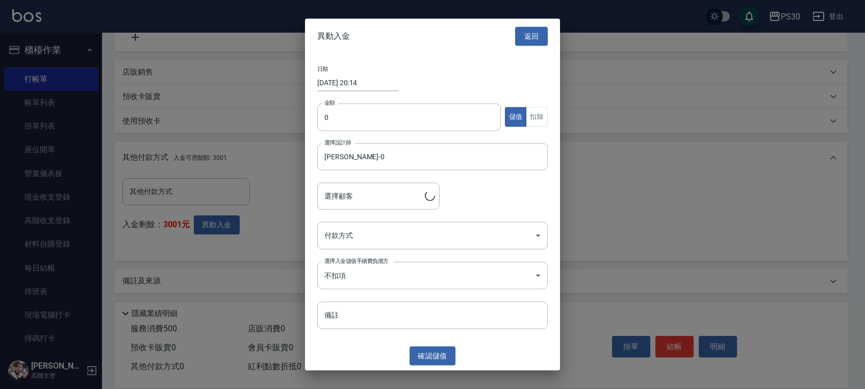
type input "張議升/0936555175"
click at [351, 109] on input "0" at bounding box center [409, 117] width 184 height 28
type input "500"
click at [529, 118] on button "扣除" at bounding box center [537, 117] width 22 height 20
click at [492, 242] on body "PS30 登出 櫃檯作業 打帳單 帳單列表 掛單列表 座位開單 營業儀表板 現金收支登錄 高階收支登錄 材料自購登錄 每日結帳 排班表 現場電腦打卡 掃碼打卡…" at bounding box center [432, 80] width 865 height 619
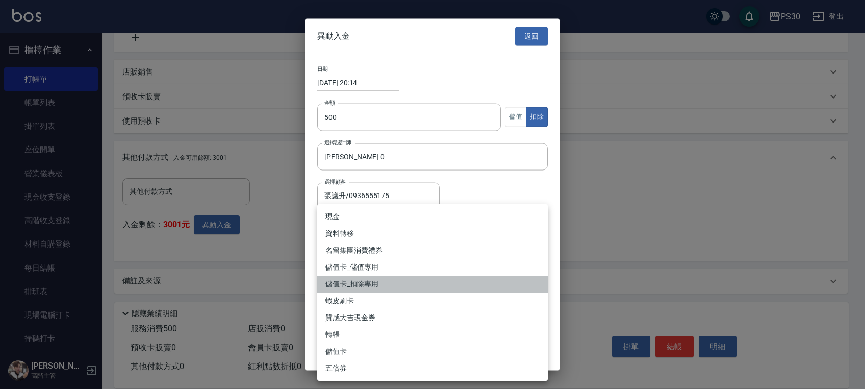
click at [449, 285] on li "儲值卡_扣除專用" at bounding box center [432, 283] width 231 height 17
type input "儲值卡_扣除專用"
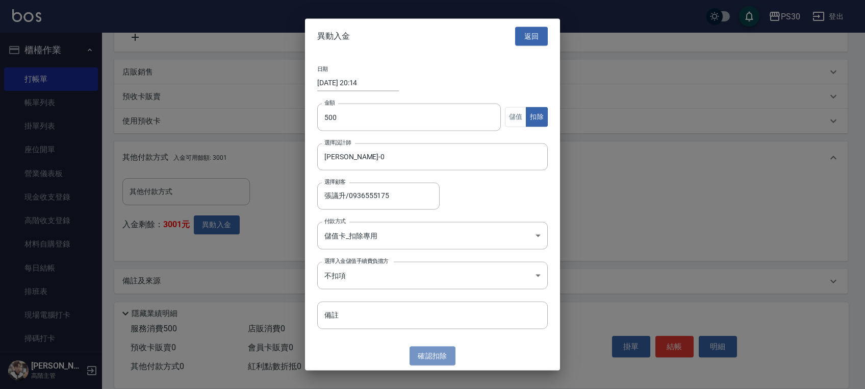
click at [435, 349] on button "確認 扣除" at bounding box center [433, 355] width 46 height 19
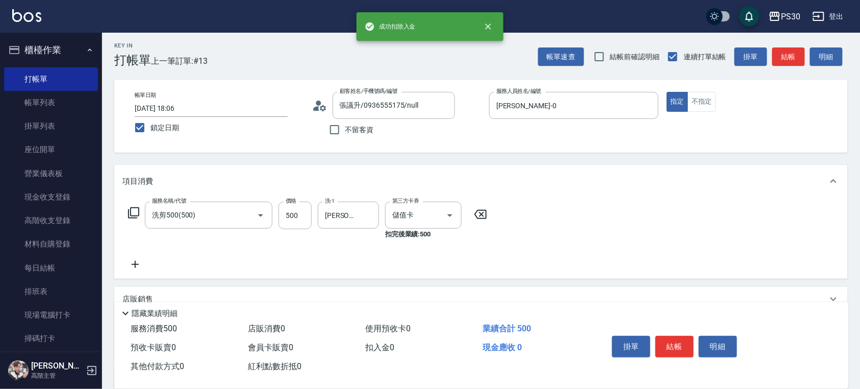
scroll to position [0, 0]
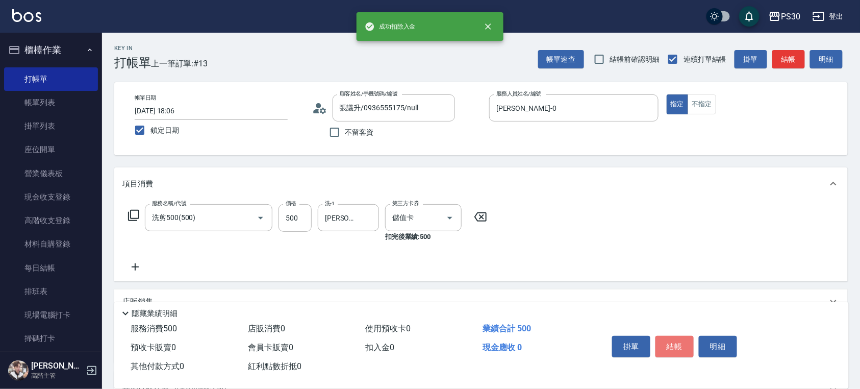
click at [677, 342] on button "結帳" at bounding box center [674, 346] width 38 height 21
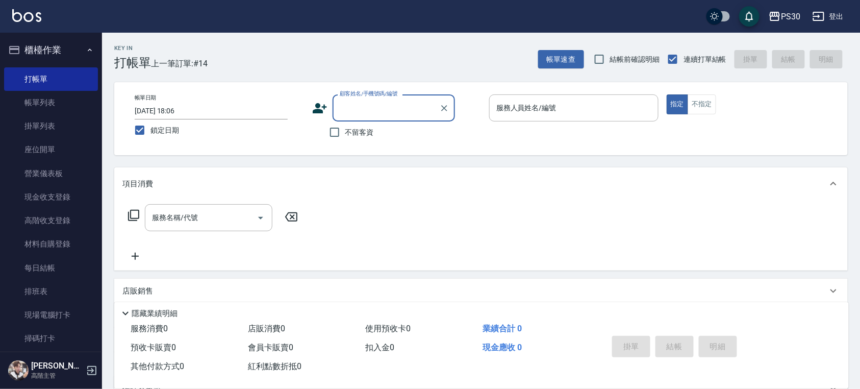
drag, startPoint x: 353, startPoint y: 133, endPoint x: 482, endPoint y: 118, distance: 130.3
click at [353, 133] on span "不留客資" at bounding box center [359, 132] width 29 height 11
click at [345, 133] on input "不留客資" at bounding box center [334, 131] width 21 height 21
checkbox input "true"
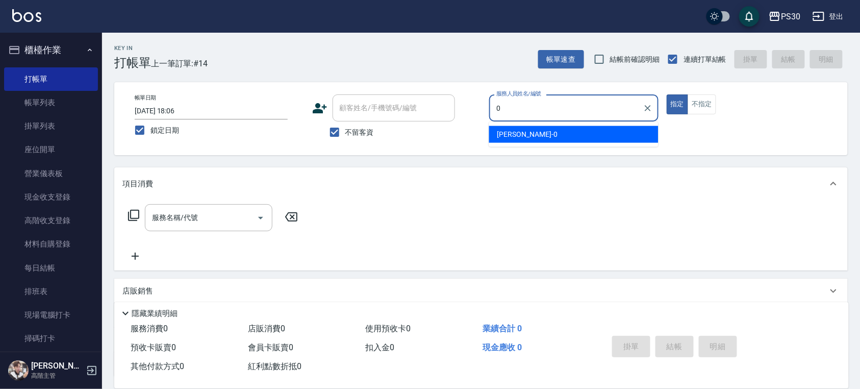
type input "廖金城-0"
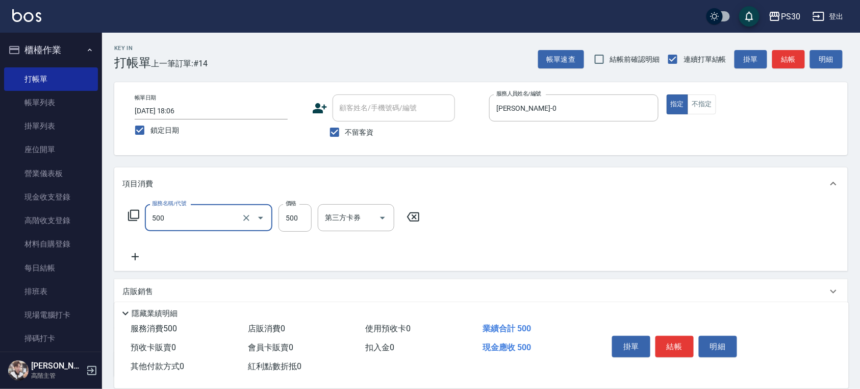
type input "洗剪500(500)"
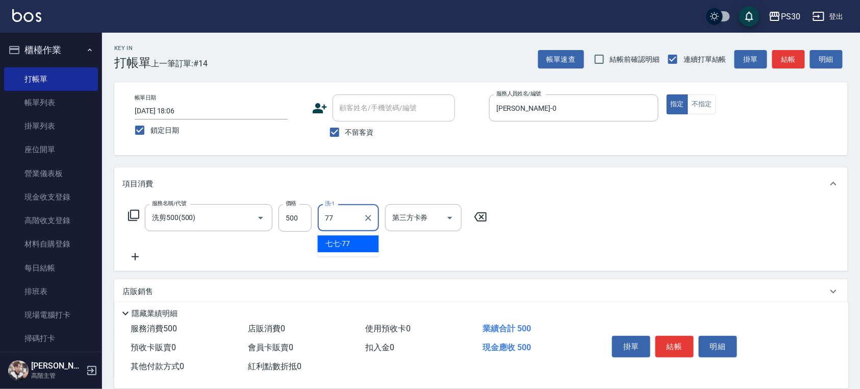
type input "七七-77"
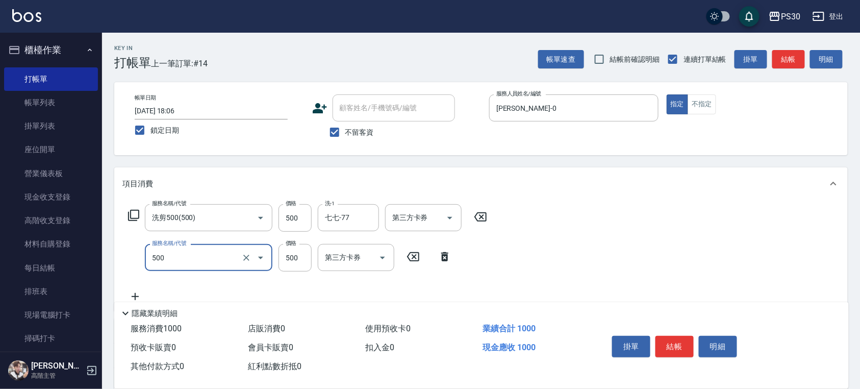
type input "洗剪500(500)"
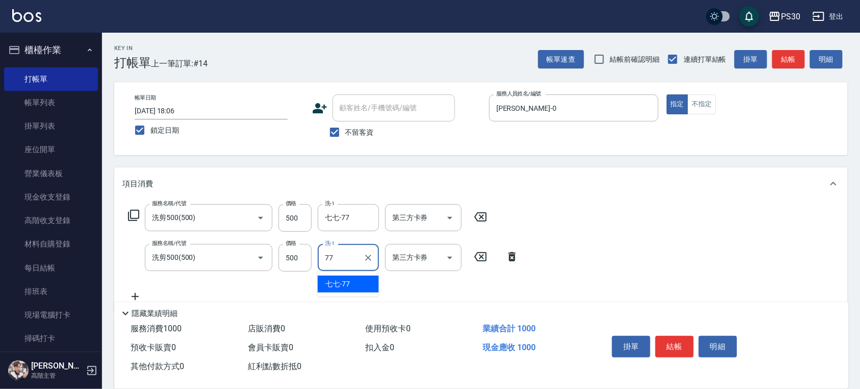
type input "七七-77"
click at [677, 351] on button "結帳" at bounding box center [674, 346] width 38 height 21
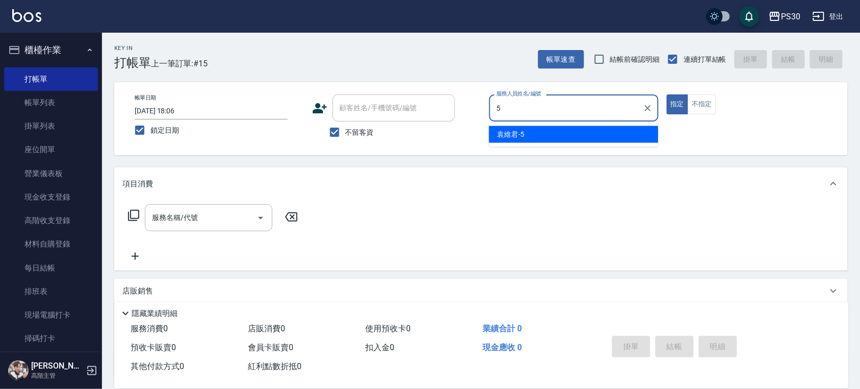
type input "袁維君-5"
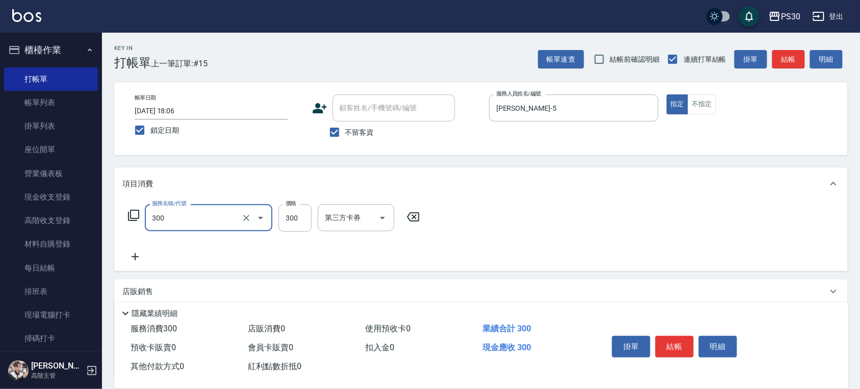
type input "洗剪300(300)"
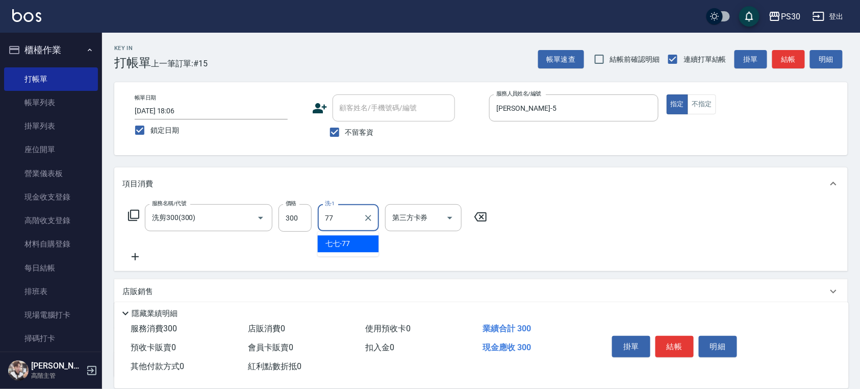
type input "七七-77"
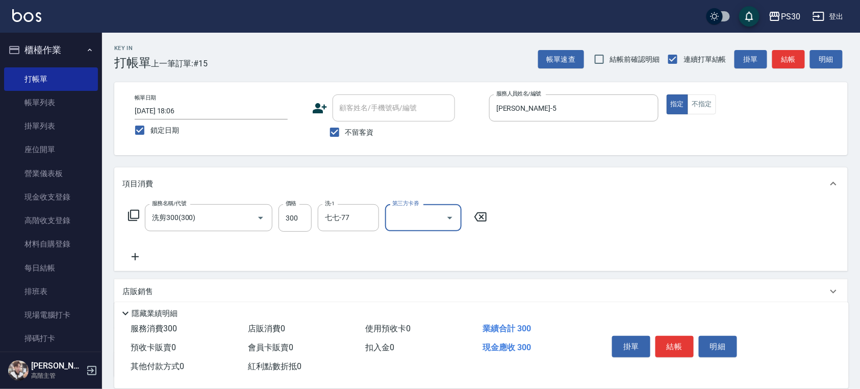
click at [700, 111] on button "不指定" at bounding box center [701, 104] width 29 height 20
click at [676, 345] on button "結帳" at bounding box center [674, 346] width 38 height 21
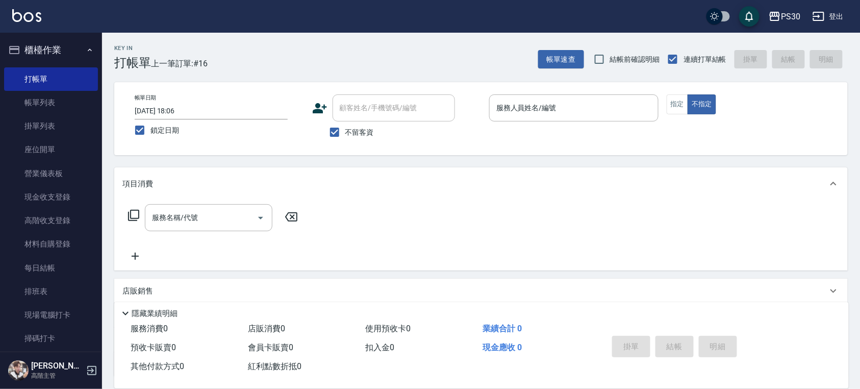
click at [368, 135] on span "不留客資" at bounding box center [359, 132] width 29 height 11
click at [345, 135] on input "不留客資" at bounding box center [334, 131] width 21 height 21
checkbox input "false"
click at [389, 117] on div "顧客姓名/手機號碼/編號" at bounding box center [394, 107] width 122 height 27
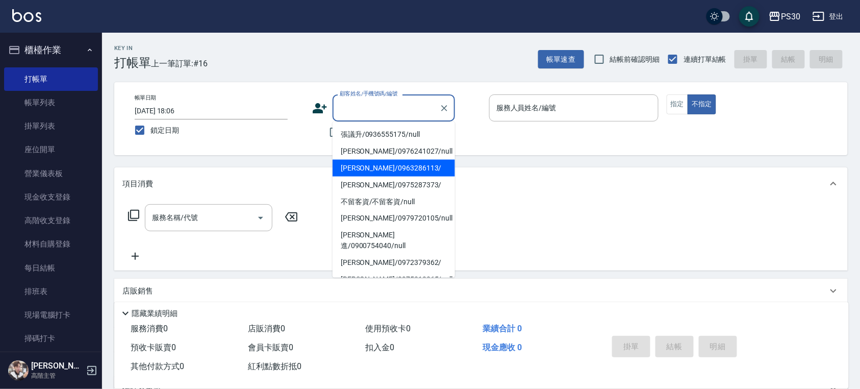
click at [378, 168] on li "茜尹/0963286113/" at bounding box center [394, 168] width 122 height 17
type input "茜尹/0963286113/"
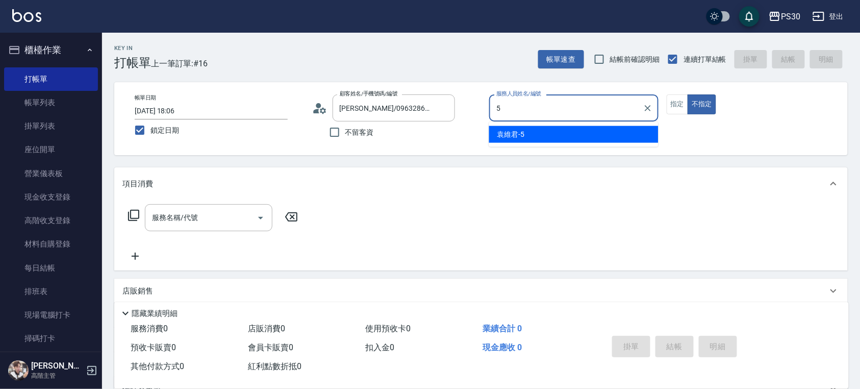
type input "袁維君-5"
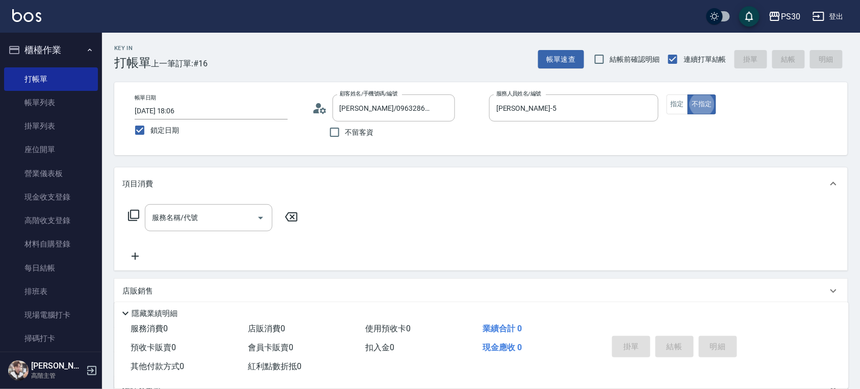
type button "false"
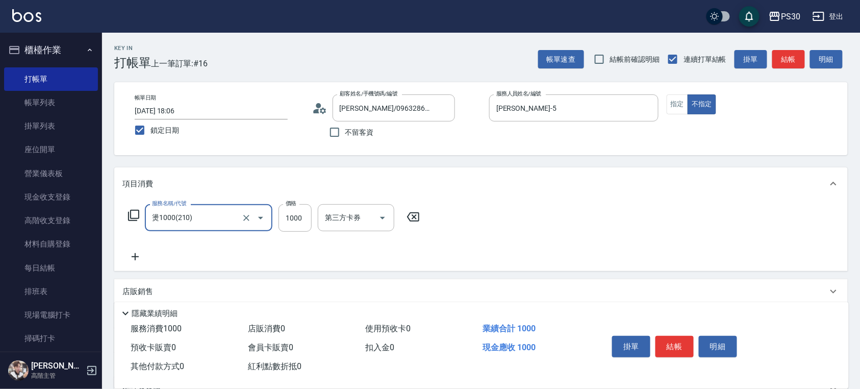
type input "燙1000(210)"
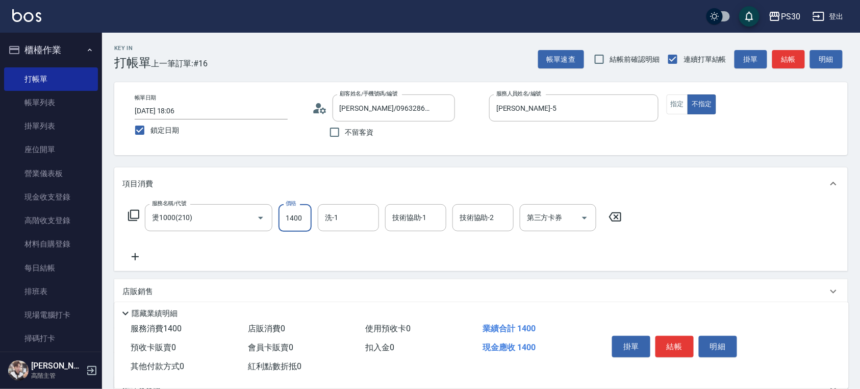
type input "1400"
click at [582, 215] on icon "Open" at bounding box center [584, 218] width 12 height 12
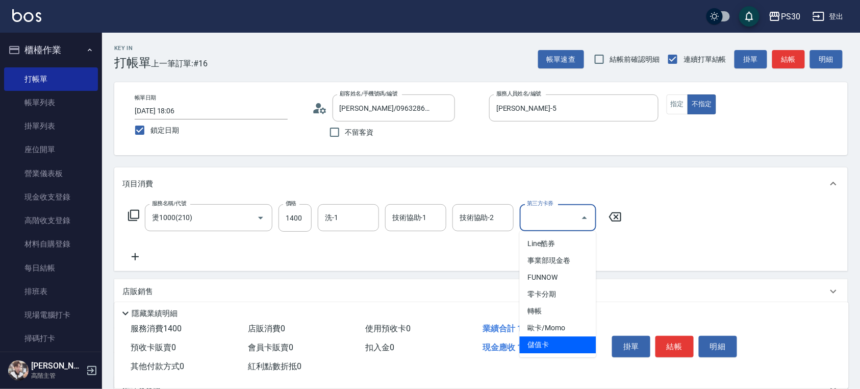
click at [568, 341] on span "儲值卡" at bounding box center [558, 344] width 76 height 17
type input "儲值卡"
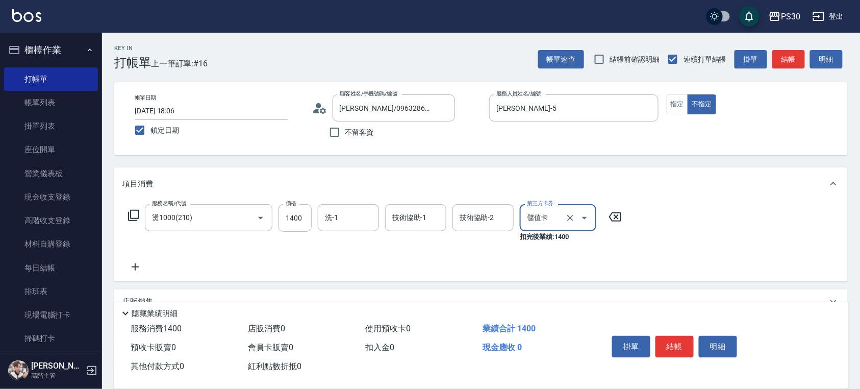
click at [358, 213] on input "洗-1" at bounding box center [348, 218] width 52 height 18
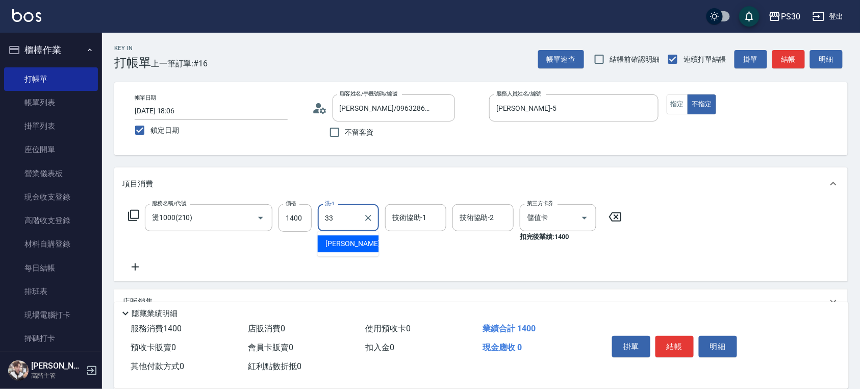
type input "洪采妤-33"
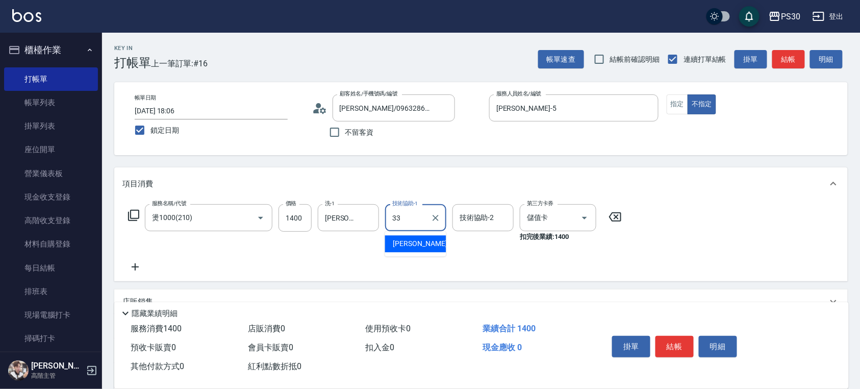
type input "洪采妤-33"
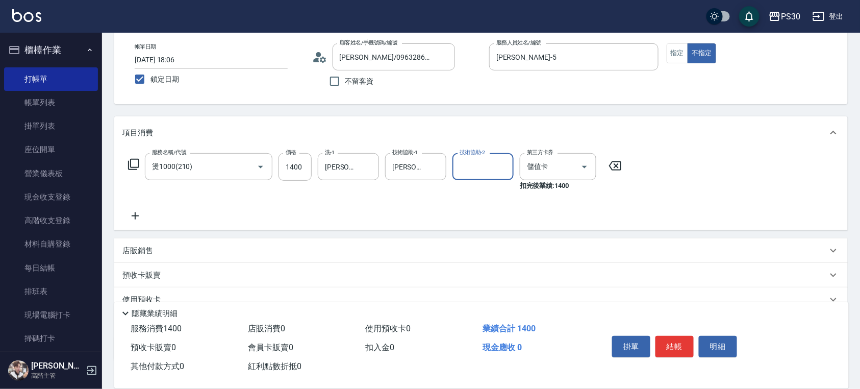
scroll to position [118, 0]
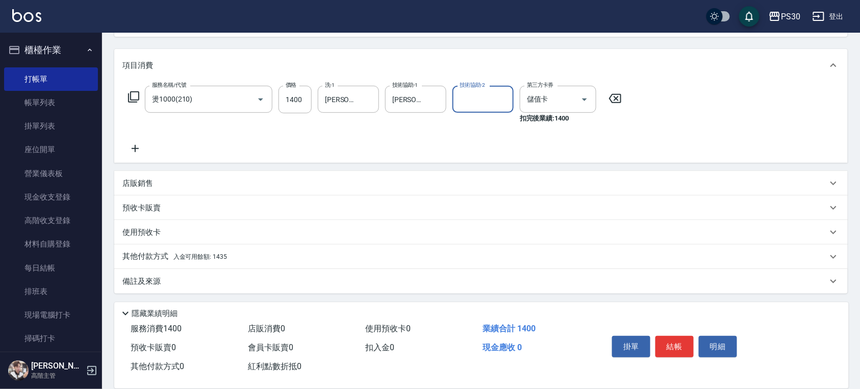
click at [181, 254] on span "入金可用餘額: 1435" at bounding box center [200, 256] width 54 height 7
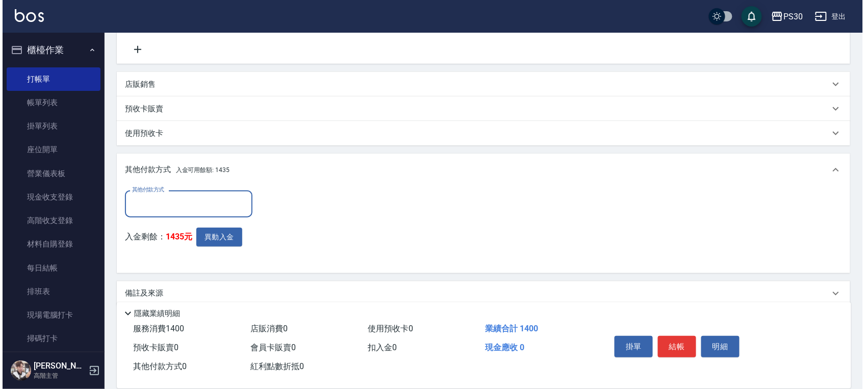
scroll to position [229, 0]
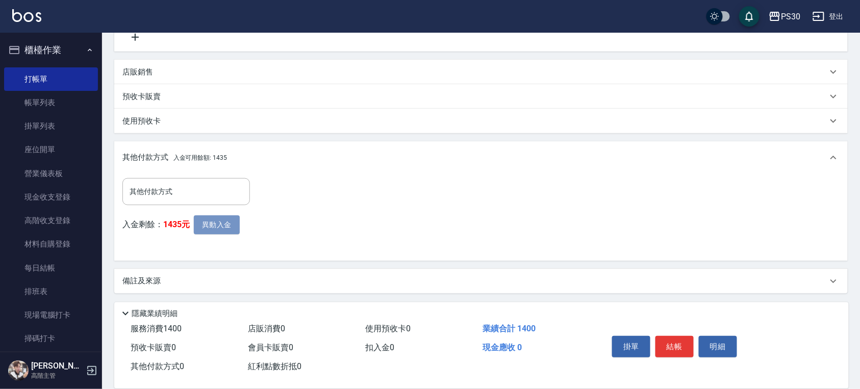
click at [217, 223] on button "異動入金" at bounding box center [217, 224] width 46 height 19
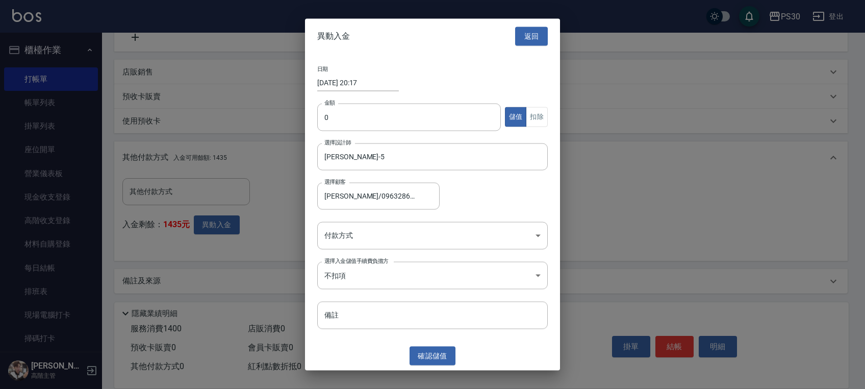
click at [346, 117] on input "0" at bounding box center [409, 117] width 184 height 28
type input "1400"
click at [533, 119] on button "扣除" at bounding box center [537, 117] width 22 height 20
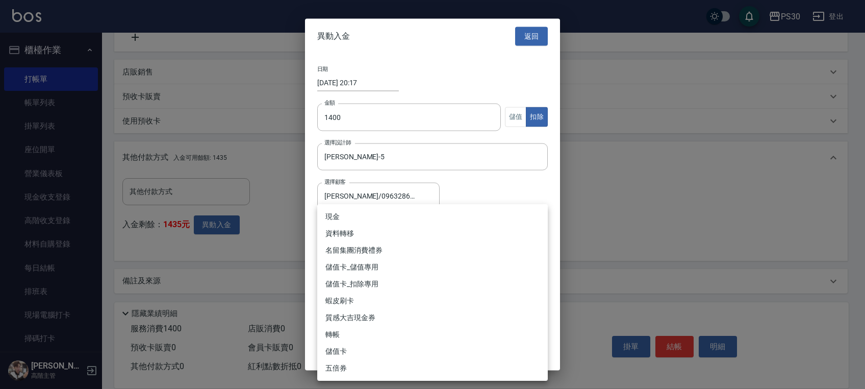
click at [474, 232] on body "PS30 登出 櫃檯作業 打帳單 帳單列表 掛單列表 座位開單 營業儀表板 現金收支登錄 高階收支登錄 材料自購登錄 每日結帳 排班表 現場電腦打卡 掃碼打卡…" at bounding box center [432, 80] width 865 height 619
click at [391, 282] on li "儲值卡_扣除專用" at bounding box center [432, 283] width 231 height 17
type input "儲值卡_扣除專用"
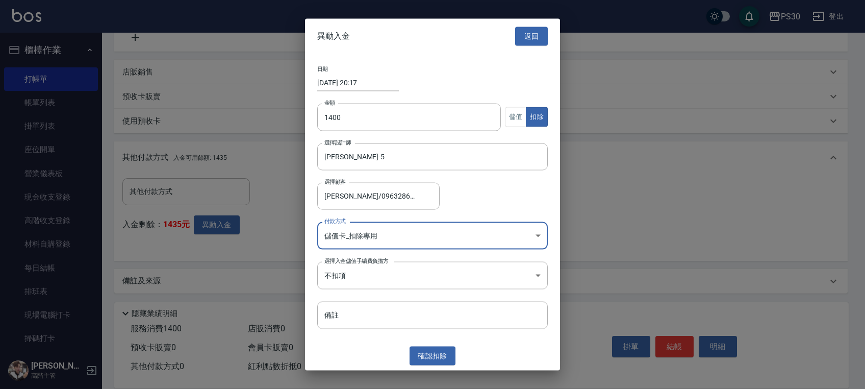
click at [435, 356] on button "確認 扣除" at bounding box center [433, 355] width 46 height 19
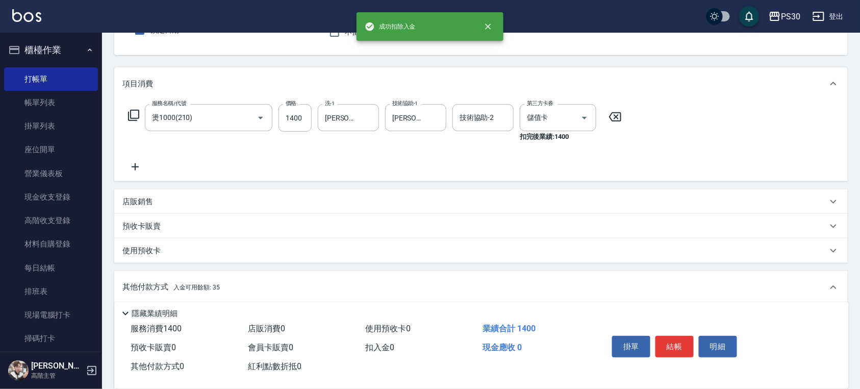
scroll to position [0, 0]
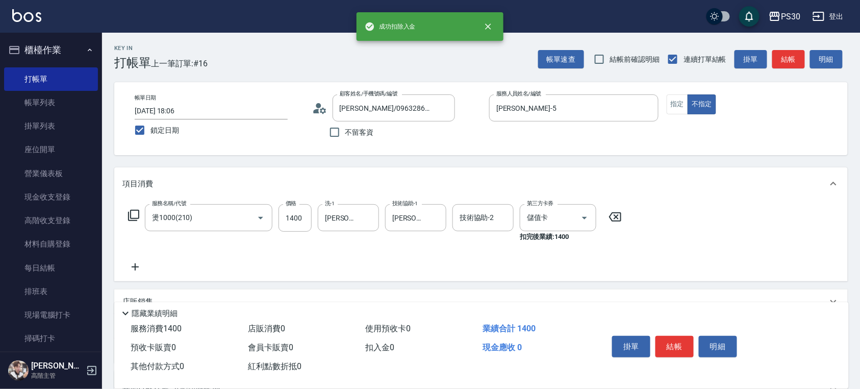
click at [672, 345] on button "結帳" at bounding box center [674, 346] width 38 height 21
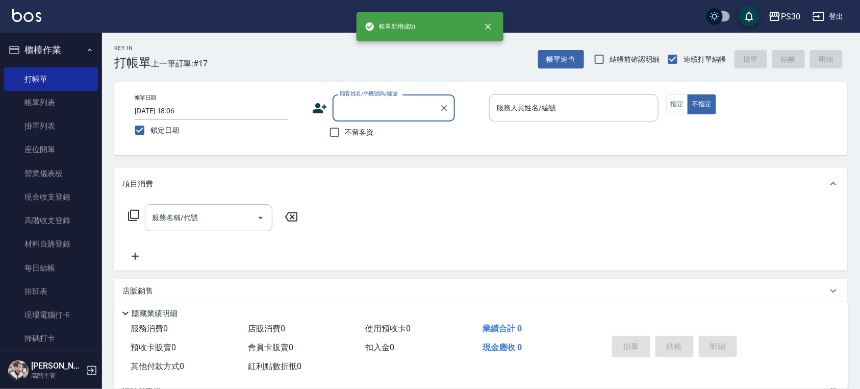
click at [61, 93] on link "帳單列表" at bounding box center [51, 102] width 94 height 23
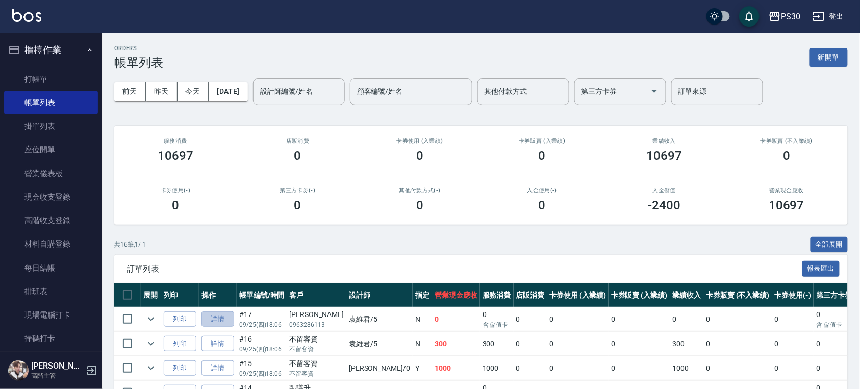
click at [222, 319] on link "詳情" at bounding box center [217, 319] width 33 height 16
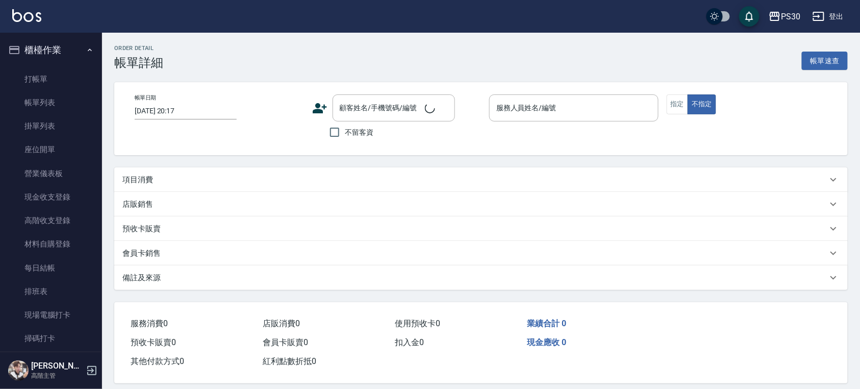
type input "2025/09/25 18:06"
type input "袁維君-5"
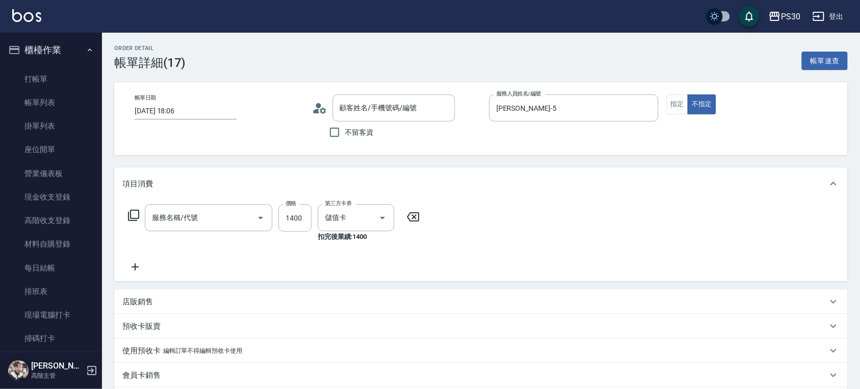
drag, startPoint x: 362, startPoint y: 135, endPoint x: 433, endPoint y: 105, distance: 77.7
click at [362, 136] on span "不留客資" at bounding box center [359, 132] width 29 height 11
click at [345, 136] on input "不留客資" at bounding box center [334, 131] width 21 height 21
checkbox input "true"
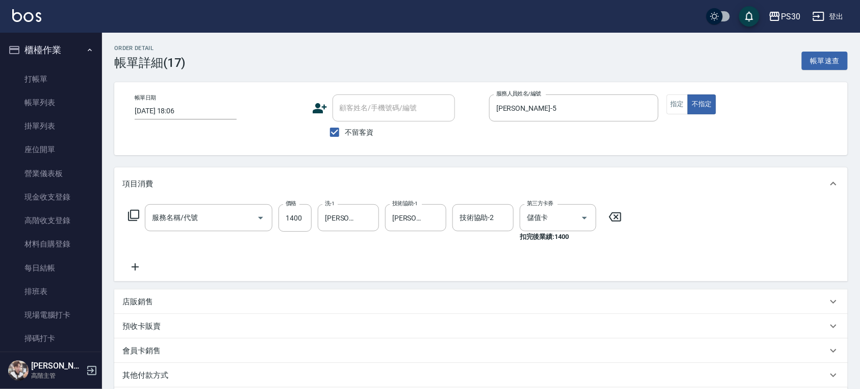
type input "燙1000(210)"
click at [670, 108] on button "指定" at bounding box center [678, 104] width 22 height 20
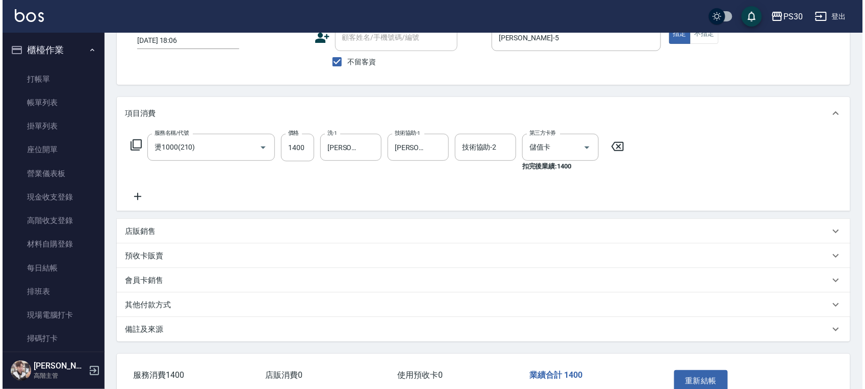
scroll to position [131, 0]
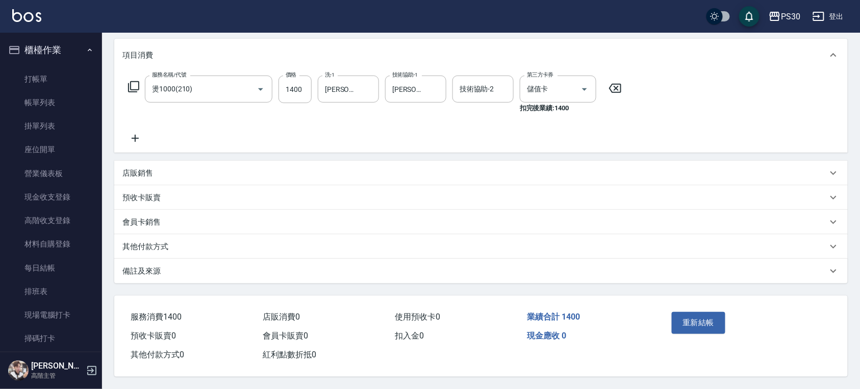
click at [723, 314] on button "重新結帳" at bounding box center [699, 322] width 54 height 21
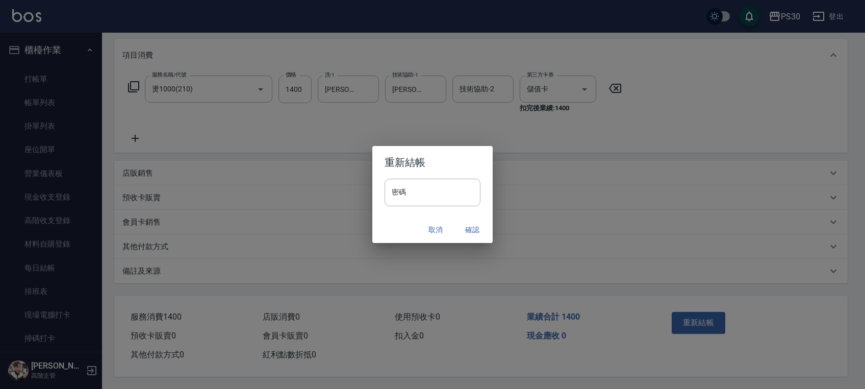
click at [442, 186] on input "密碼" at bounding box center [433, 192] width 96 height 28
drag, startPoint x: 441, startPoint y: 186, endPoint x: 419, endPoint y: 190, distance: 22.4
click at [419, 190] on input "密碼" at bounding box center [433, 192] width 96 height 28
type input "*******"
click at [469, 229] on button "確認" at bounding box center [472, 229] width 33 height 19
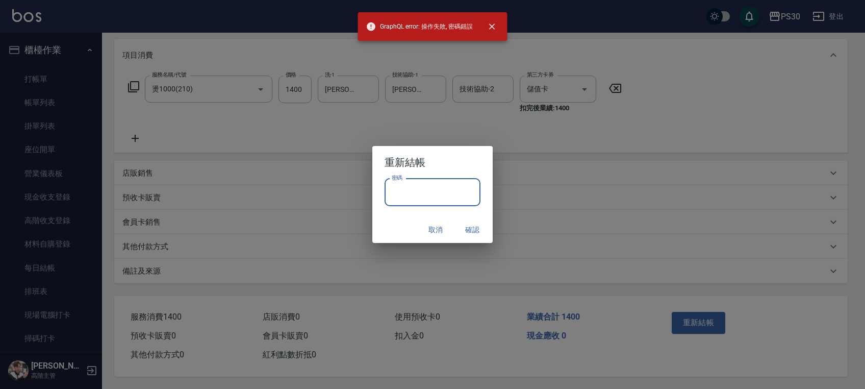
click at [421, 199] on input "密碼" at bounding box center [433, 192] width 96 height 28
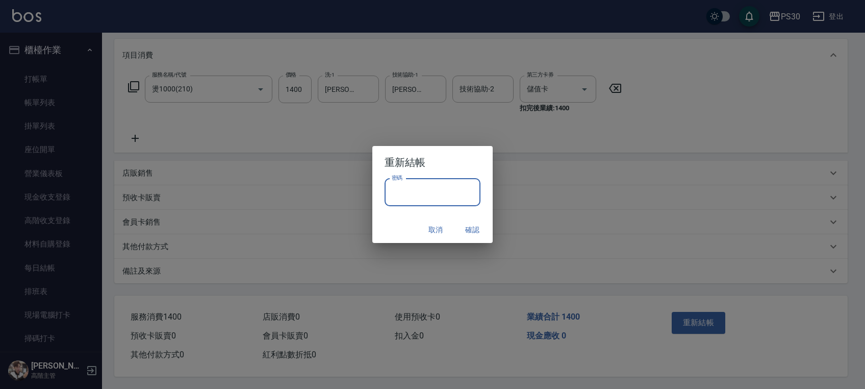
paste input "*******"
type input "*******"
click at [464, 225] on button "確認" at bounding box center [472, 229] width 33 height 19
click at [466, 231] on div "Order detail 帳單詳細 (17) 帳單速查 帳單日期 2025/09/25 18:06 顧客姓名/手機號碼/編號 顧客姓名/手機號碼/編號 不留客…" at bounding box center [430, 129] width 860 height 517
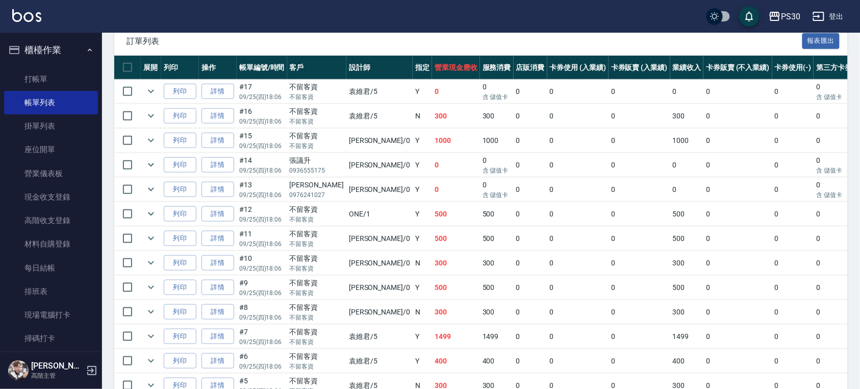
scroll to position [204, 0]
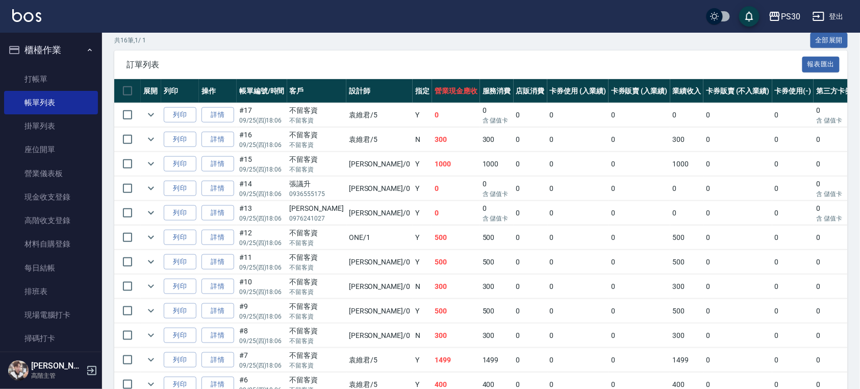
click at [49, 87] on link "打帳單" at bounding box center [51, 78] width 94 height 23
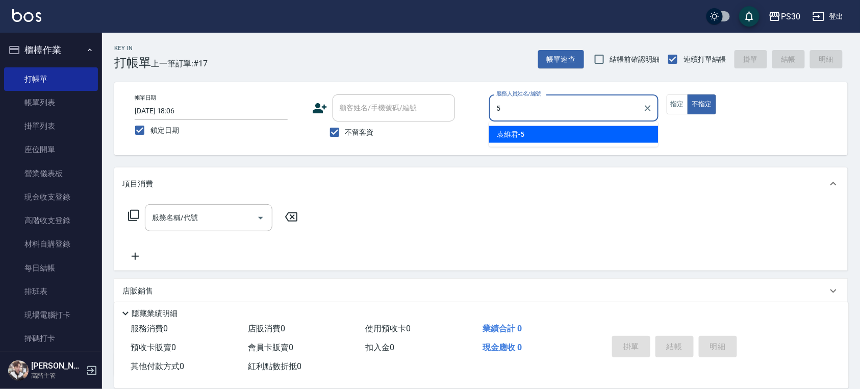
type input "袁維君-5"
type button "false"
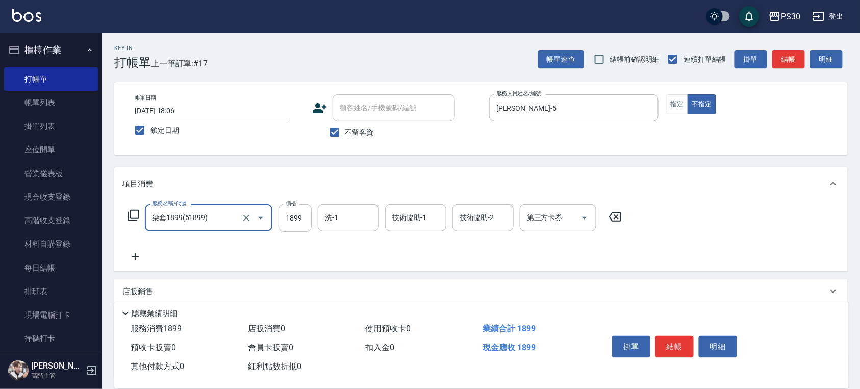
type input "染套1899(51899)"
type input "2099"
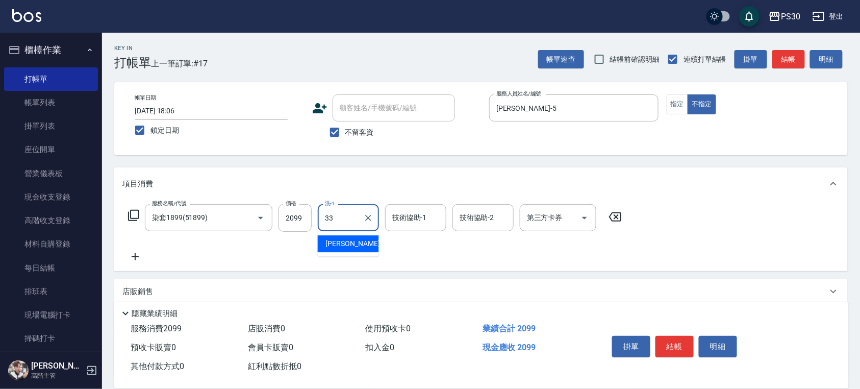
type input "洪采妤-33"
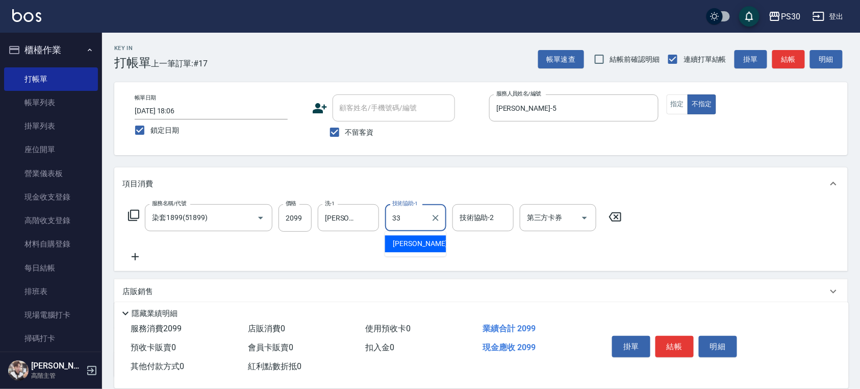
type input "洪采妤-33"
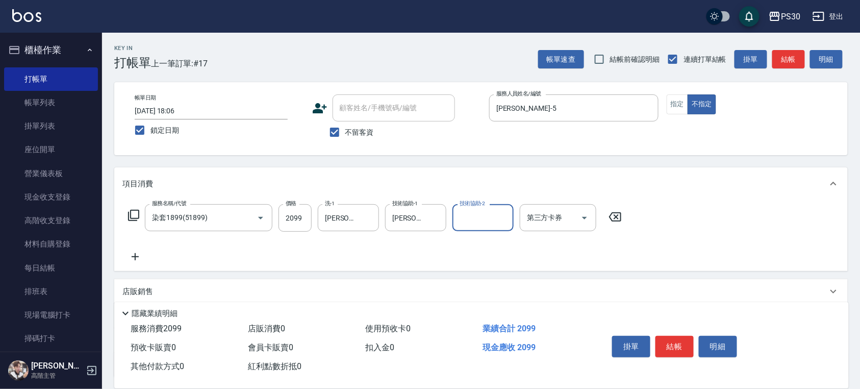
click at [670, 347] on button "結帳" at bounding box center [674, 346] width 38 height 21
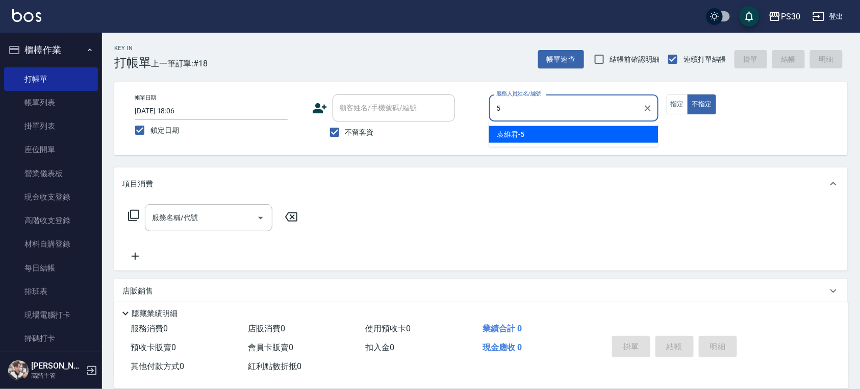
type input "袁維君-5"
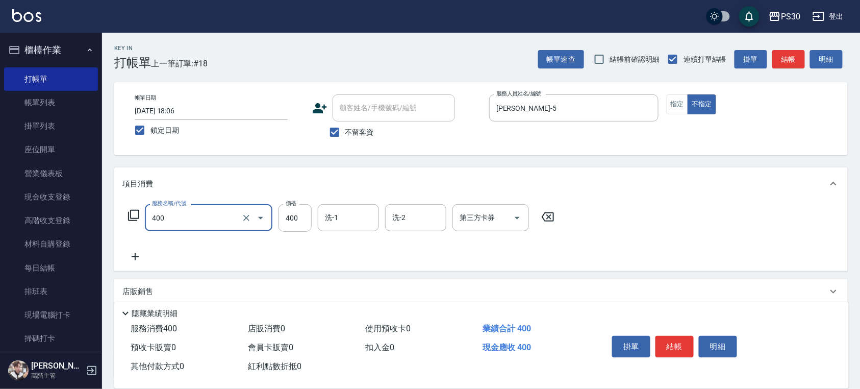
type input "洗剪400(400)"
click at [676, 98] on button "指定" at bounding box center [678, 104] width 22 height 20
click at [349, 221] on input "洗-1" at bounding box center [348, 218] width 52 height 18
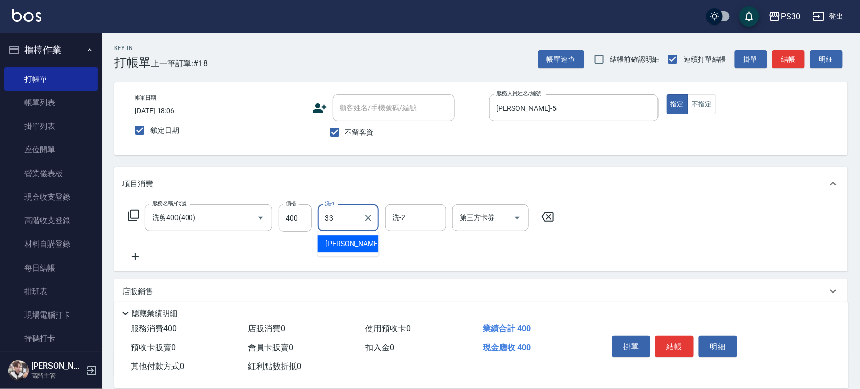
type input "33."
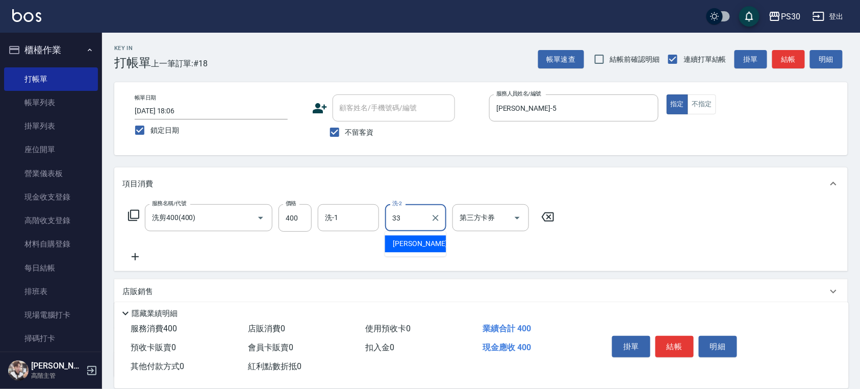
type input "洪采妤-33"
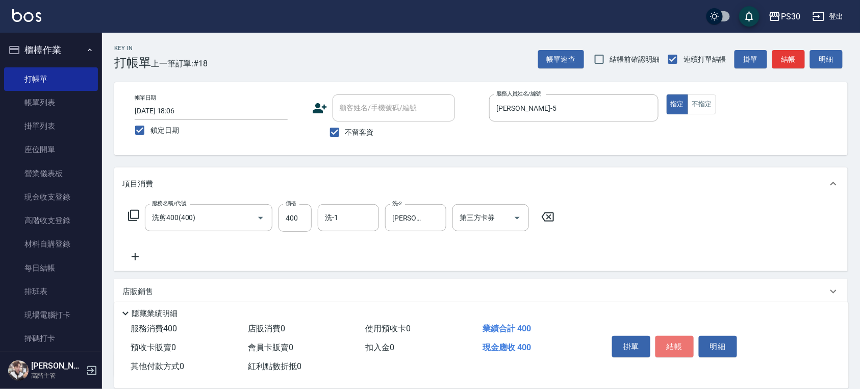
click at [676, 339] on button "結帳" at bounding box center [674, 346] width 38 height 21
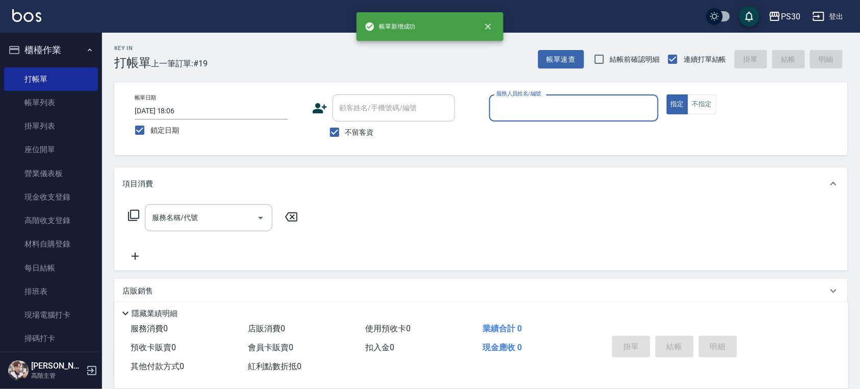
scroll to position [136, 0]
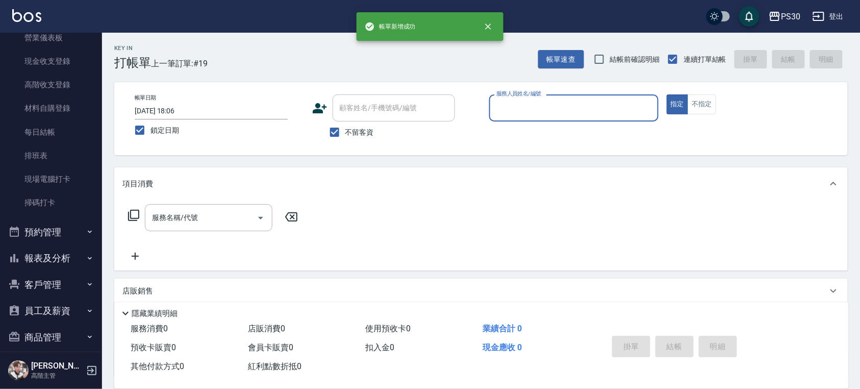
click at [35, 260] on button "報表及分析" at bounding box center [51, 258] width 94 height 27
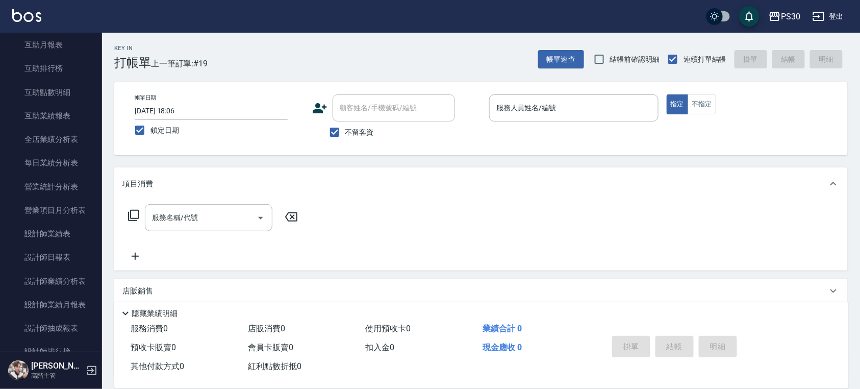
scroll to position [544, 0]
click at [56, 231] on link "設計師日報表" at bounding box center [51, 232] width 94 height 23
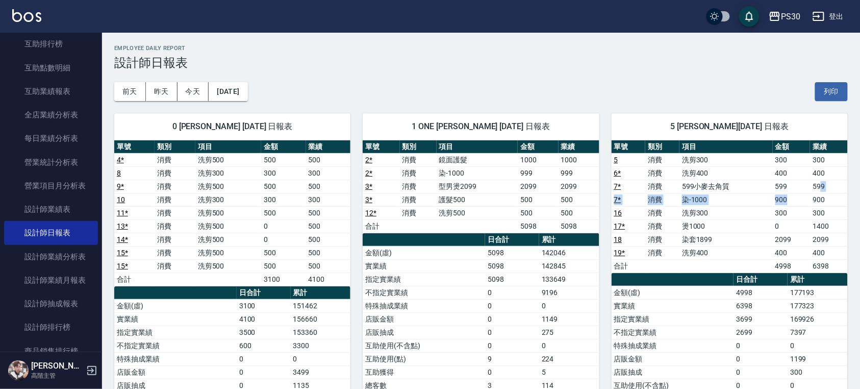
drag, startPoint x: 808, startPoint y: 200, endPoint x: 823, endPoint y: 186, distance: 20.6
click at [823, 186] on tbody "5 消費 洗剪300 300 300 6 * 消費 洗剪400 400 400 7 * 消費 599小麥去角質 599 599 7 * 消費 染-1000 9…" at bounding box center [729, 212] width 236 height 119
drag, startPoint x: 841, startPoint y: 200, endPoint x: 816, endPoint y: 185, distance: 29.7
click at [816, 185] on tbody "5 消費 洗剪300 300 300 6 * 消費 洗剪400 400 400 7 * 消費 599小麥去角質 599 599 7 * 消費 染-1000 9…" at bounding box center [729, 212] width 236 height 119
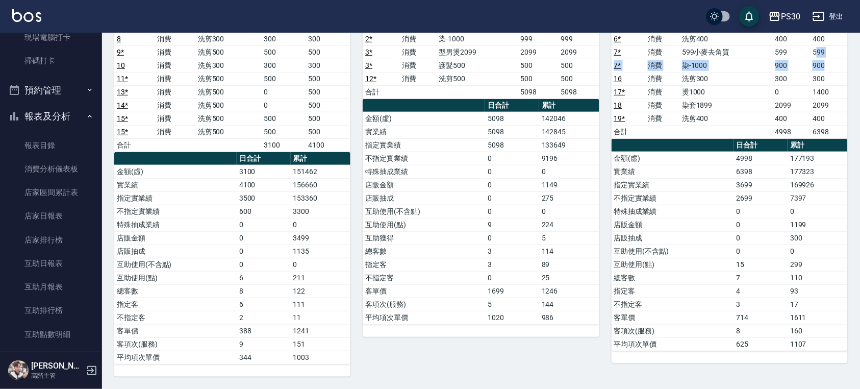
scroll to position [272, 0]
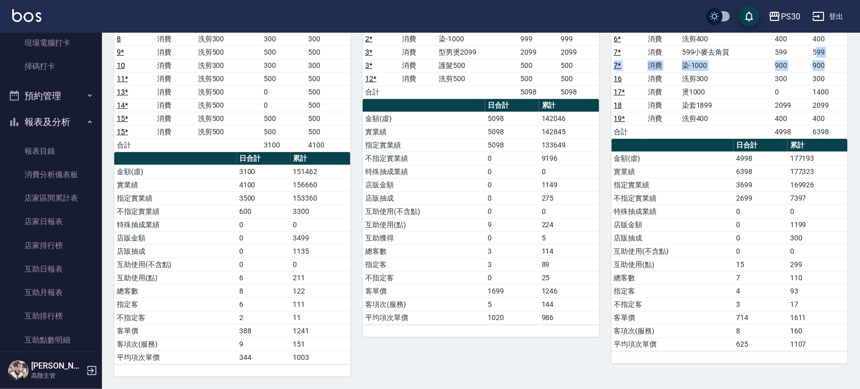
click at [65, 231] on link "店家日報表" at bounding box center [51, 221] width 94 height 23
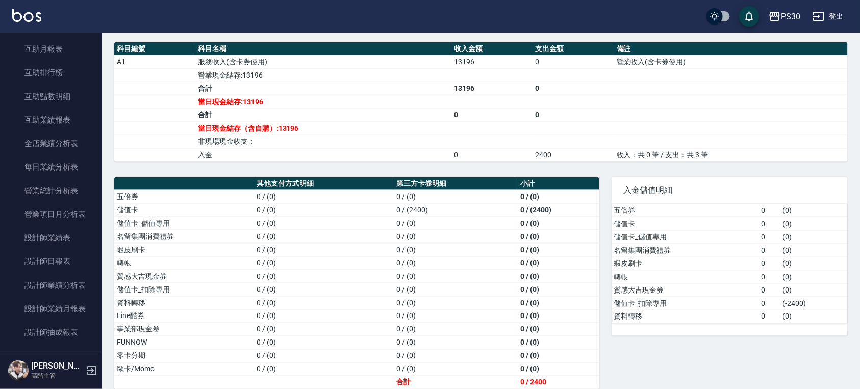
scroll to position [544, 0]
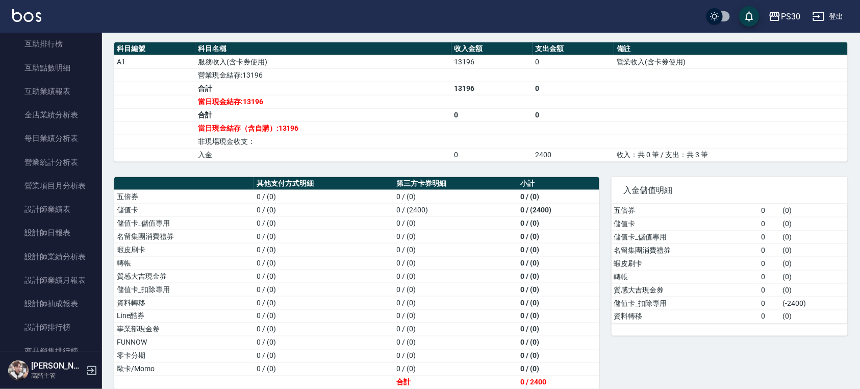
click at [71, 226] on link "設計師日報表" at bounding box center [51, 232] width 94 height 23
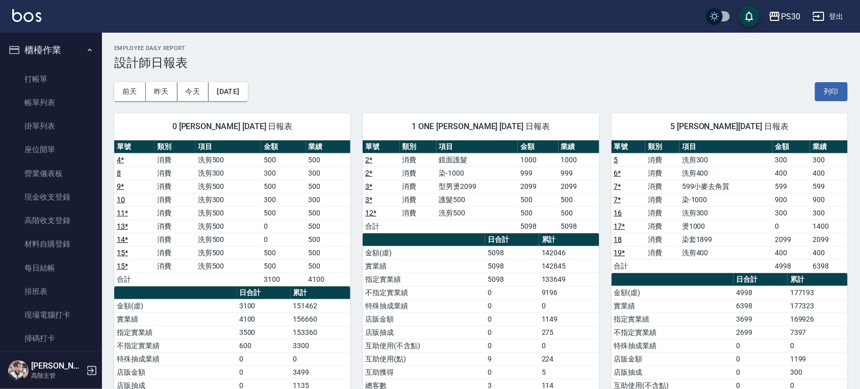
click at [35, 78] on link "打帳單" at bounding box center [51, 78] width 94 height 23
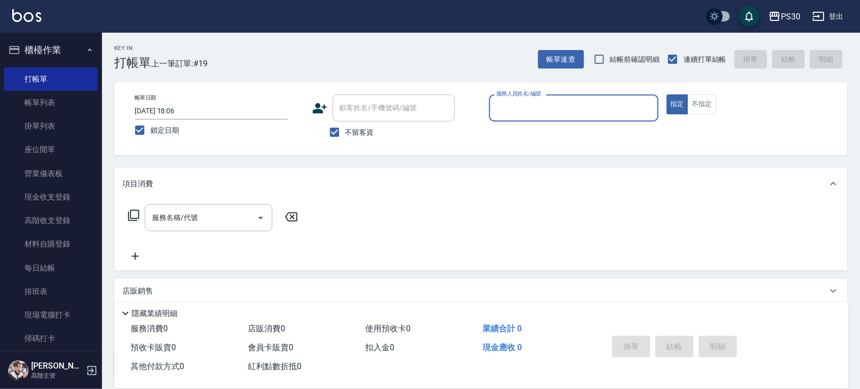
click at [599, 60] on input "結帳前確認明細" at bounding box center [599, 58] width 21 height 21
checkbox input "true"
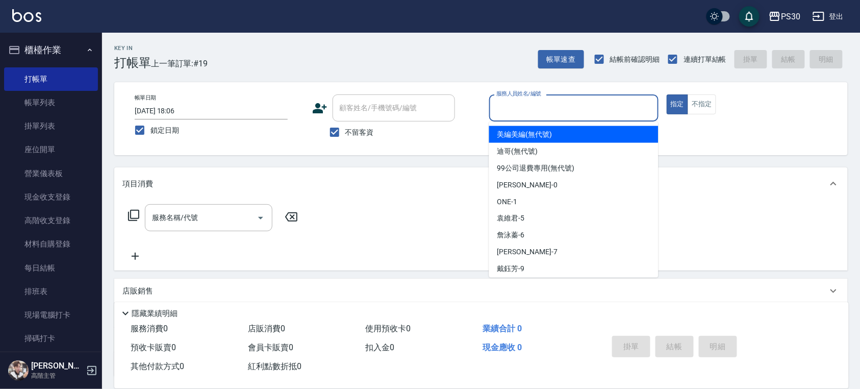
click at [549, 104] on input "服務人員姓名/編號" at bounding box center [574, 108] width 160 height 18
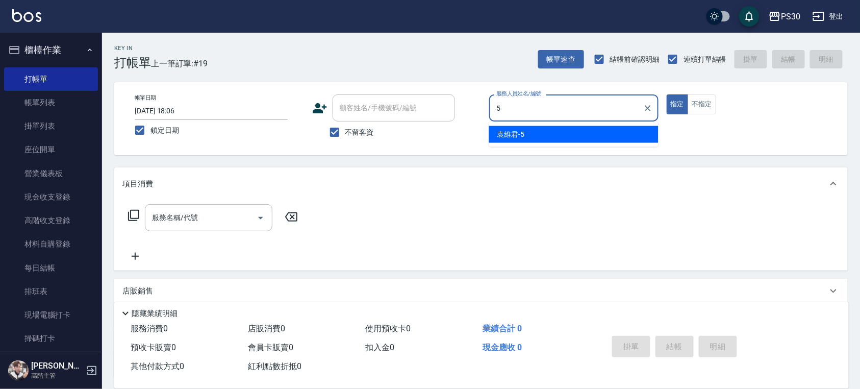
type input "袁維君-5"
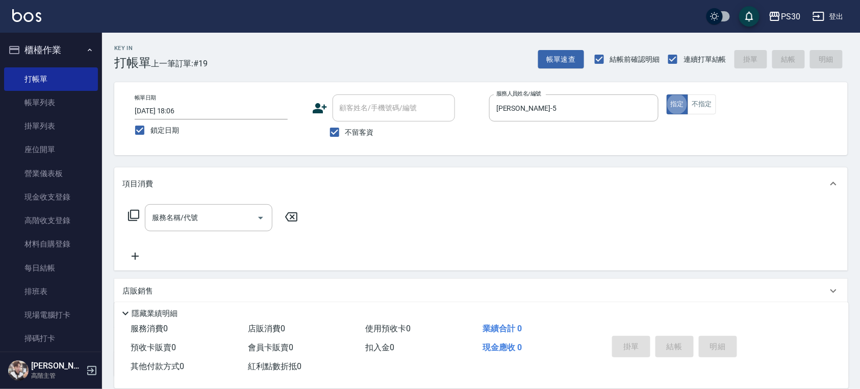
type button "true"
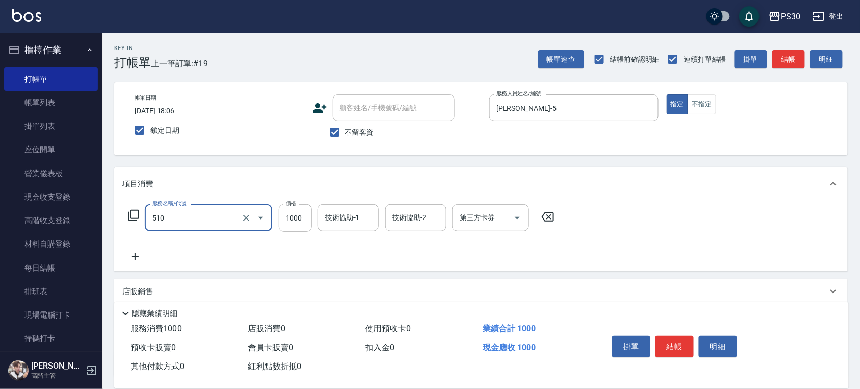
type input "染-1000(510)"
type input "999"
click at [351, 210] on div "技術協助-1 技術協助-1" at bounding box center [348, 217] width 61 height 27
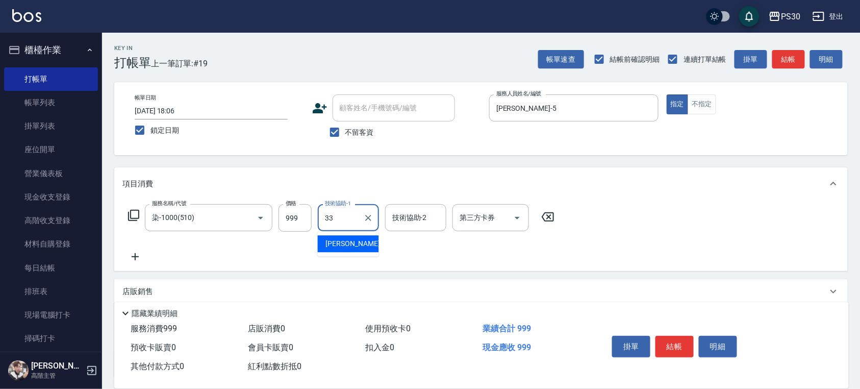
type input "洪采妤-33"
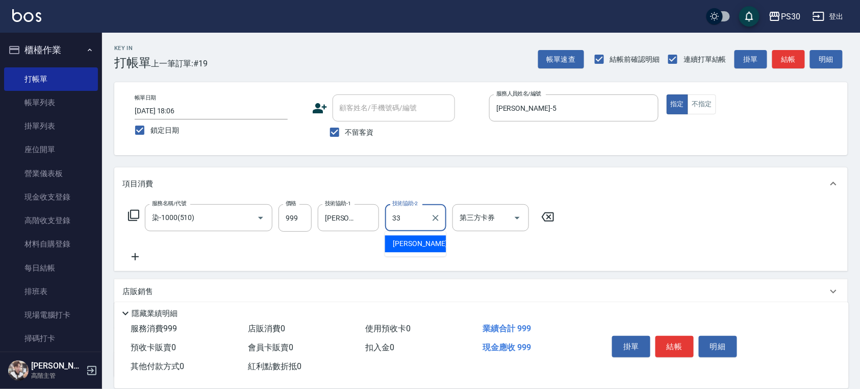
type input "洪采妤-33"
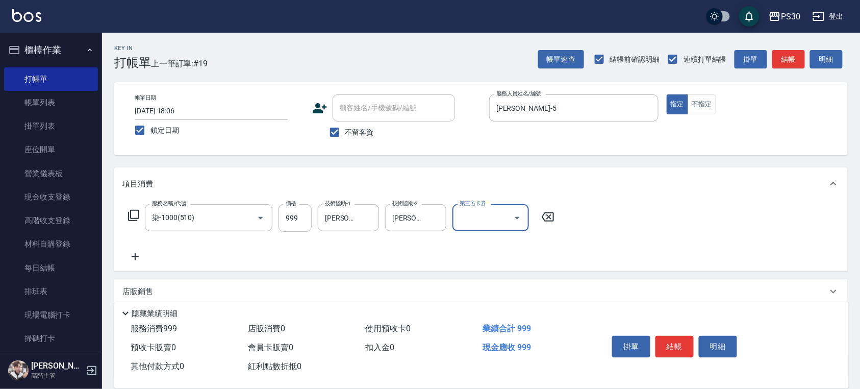
click at [663, 344] on button "結帳" at bounding box center [674, 346] width 38 height 21
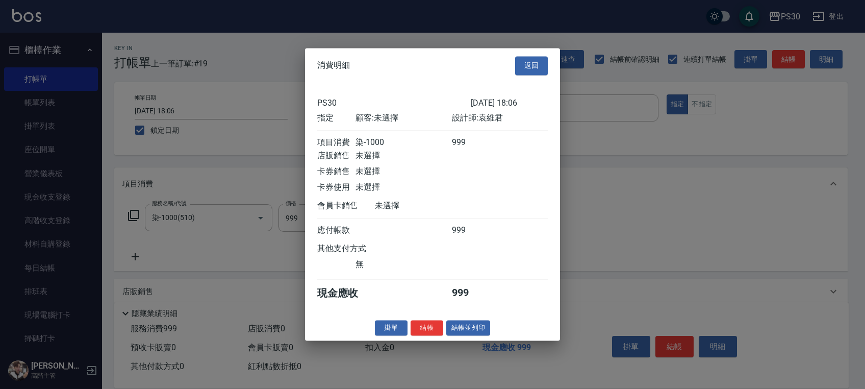
click at [433, 329] on button "結帳" at bounding box center [427, 328] width 33 height 16
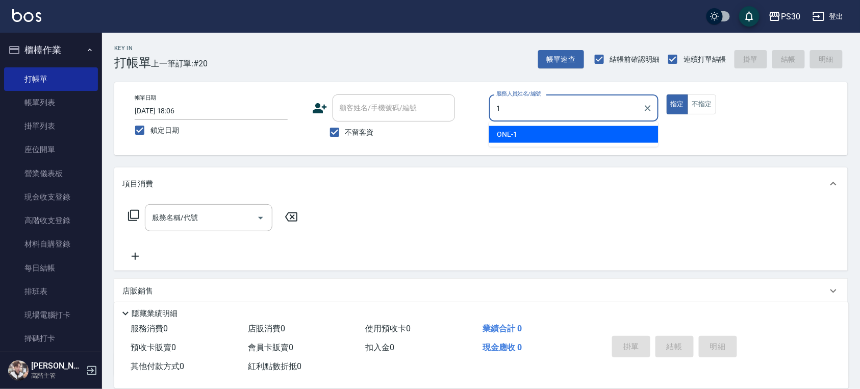
type input "ONE-1"
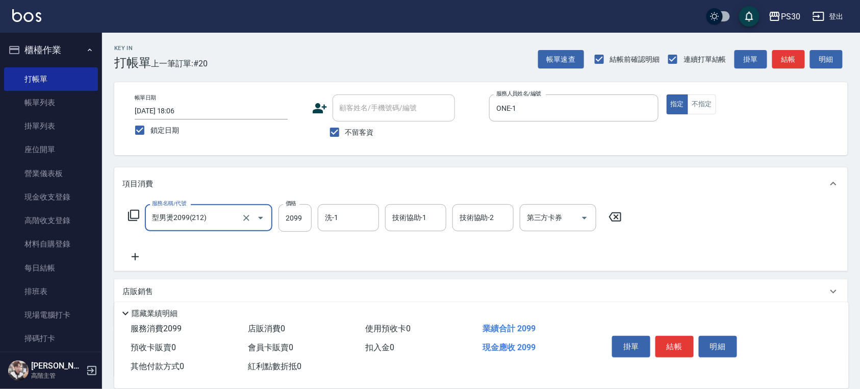
type input "型男燙2099(212)"
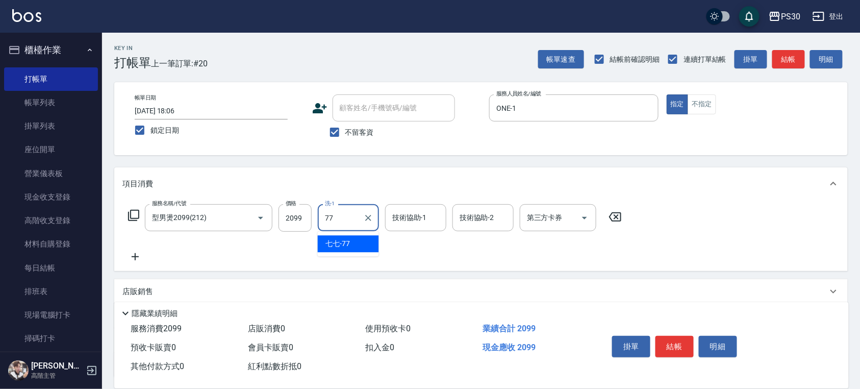
type input "七七-77"
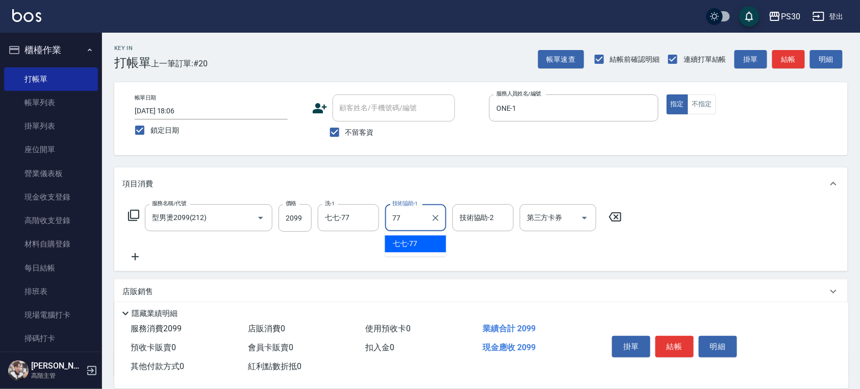
type input "七七-77"
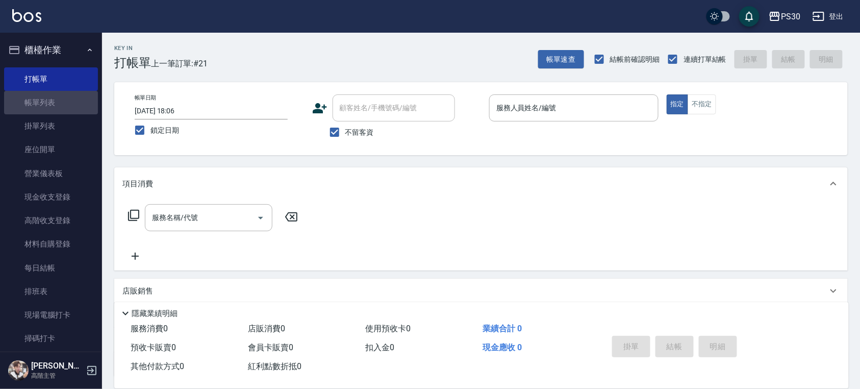
click at [67, 104] on link "帳單列表" at bounding box center [51, 102] width 94 height 23
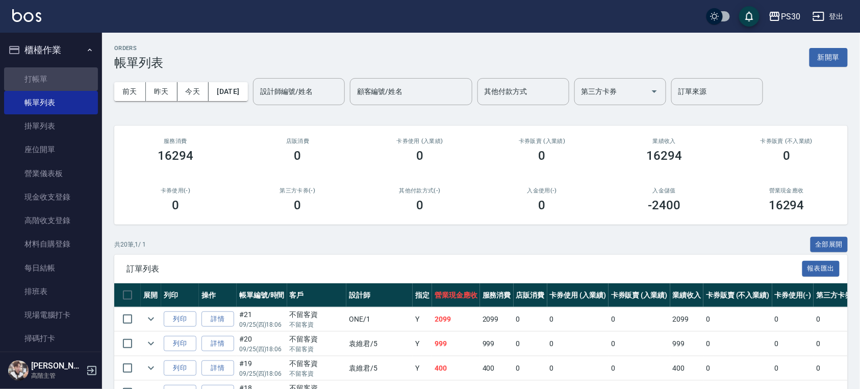
click at [53, 74] on link "打帳單" at bounding box center [51, 78] width 94 height 23
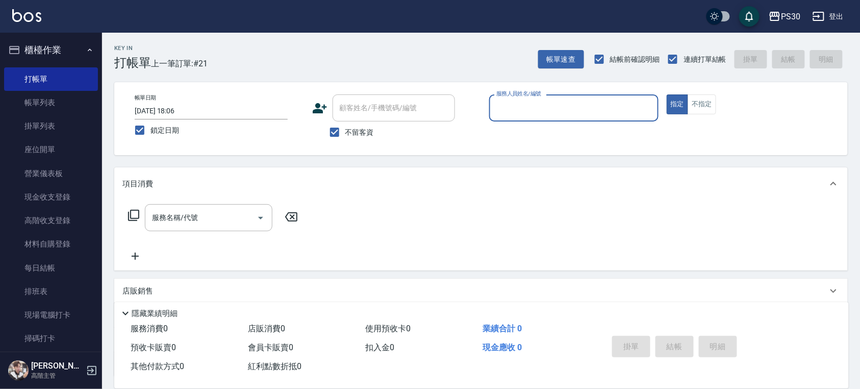
click at [31, 97] on link "帳單列表" at bounding box center [51, 102] width 94 height 23
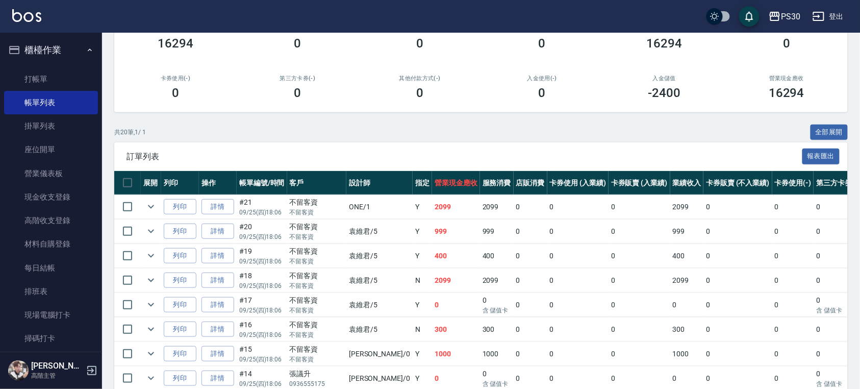
scroll to position [136, 0]
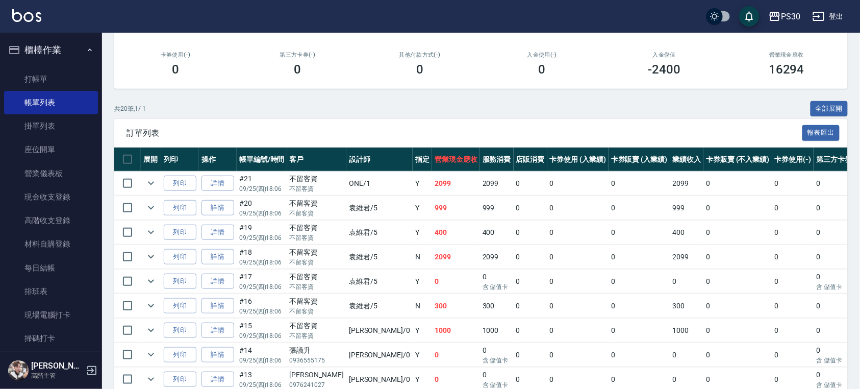
click at [41, 83] on link "打帳單" at bounding box center [51, 78] width 94 height 23
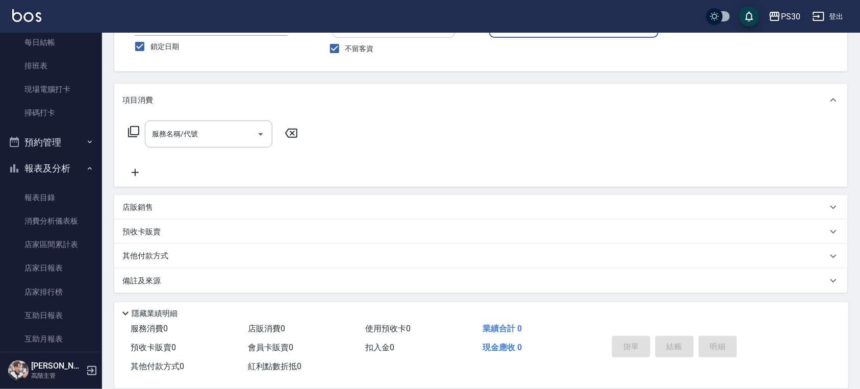
scroll to position [272, 0]
click at [49, 215] on link "店家日報表" at bounding box center [51, 221] width 94 height 23
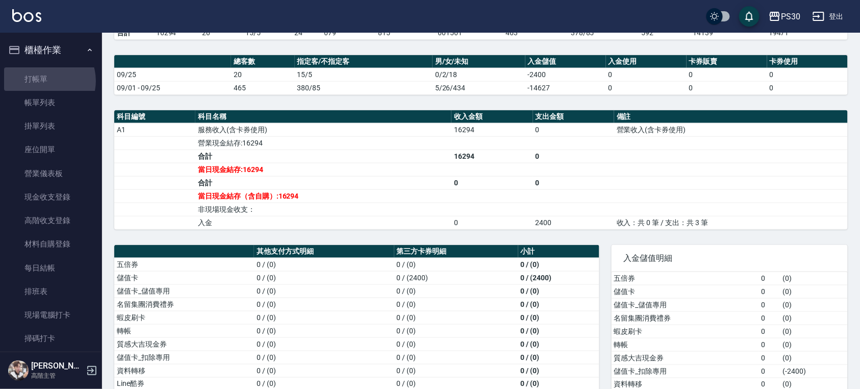
click at [43, 81] on link "打帳單" at bounding box center [51, 78] width 94 height 23
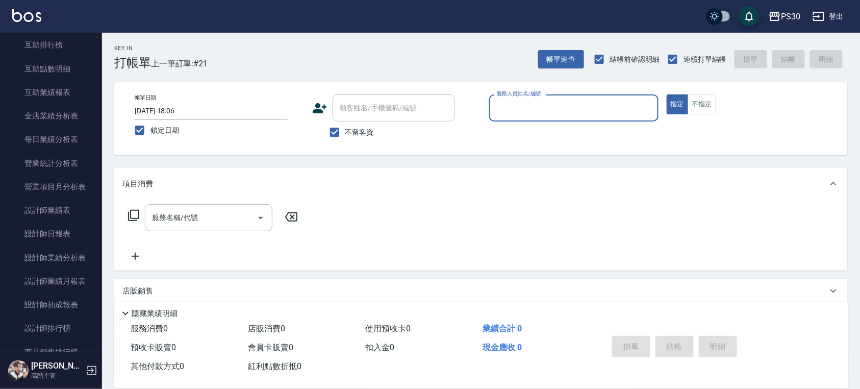
scroll to position [544, 0]
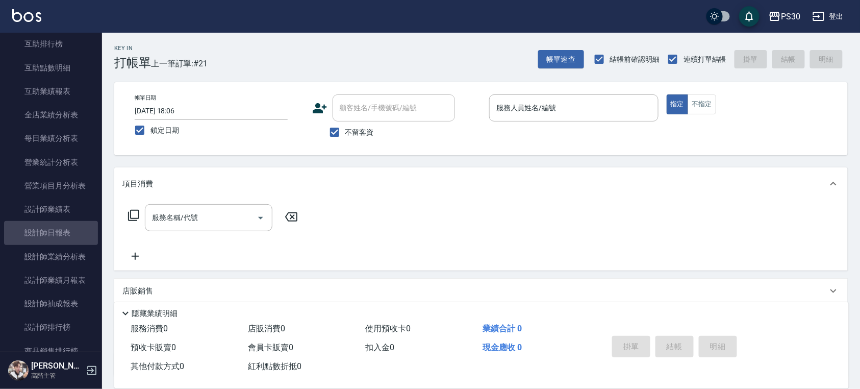
click at [62, 239] on link "設計師日報表" at bounding box center [51, 232] width 94 height 23
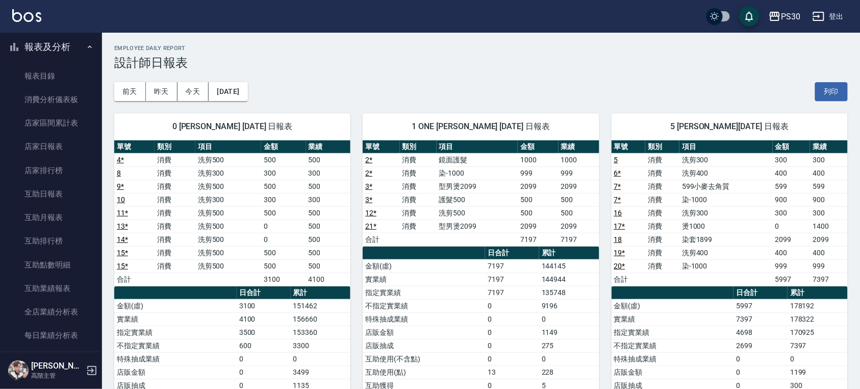
scroll to position [340, 0]
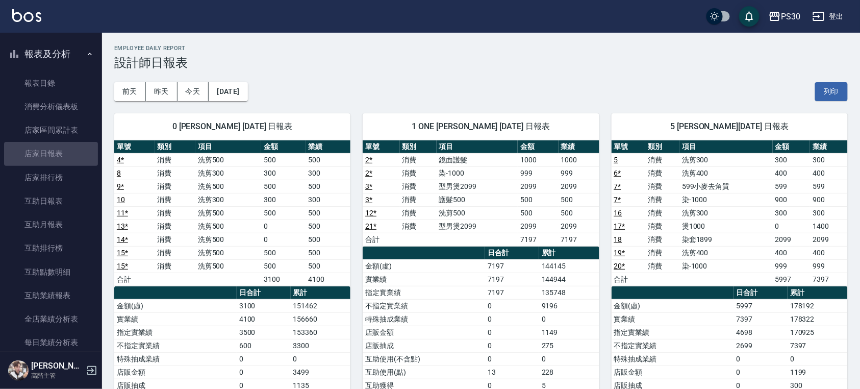
click at [63, 154] on link "店家日報表" at bounding box center [51, 153] width 94 height 23
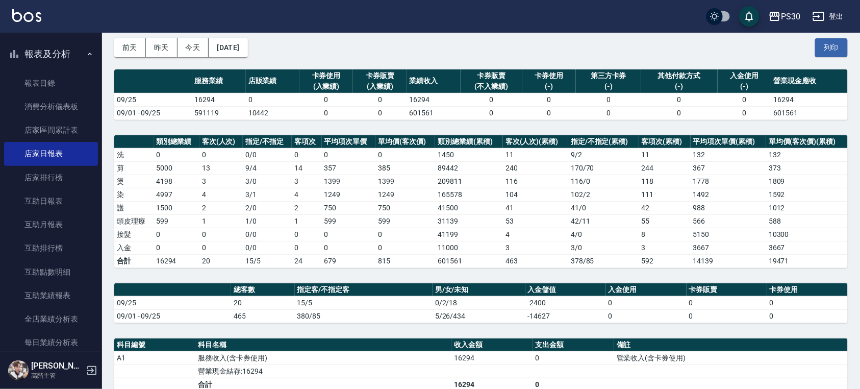
scroll to position [68, 0]
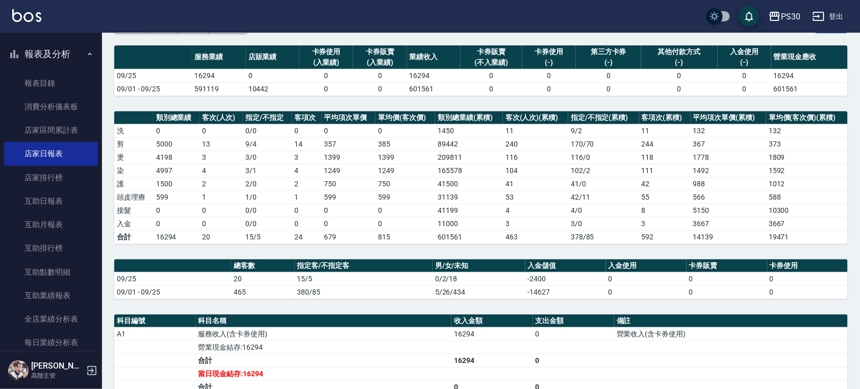
click at [58, 207] on link "互助日報表" at bounding box center [51, 200] width 94 height 23
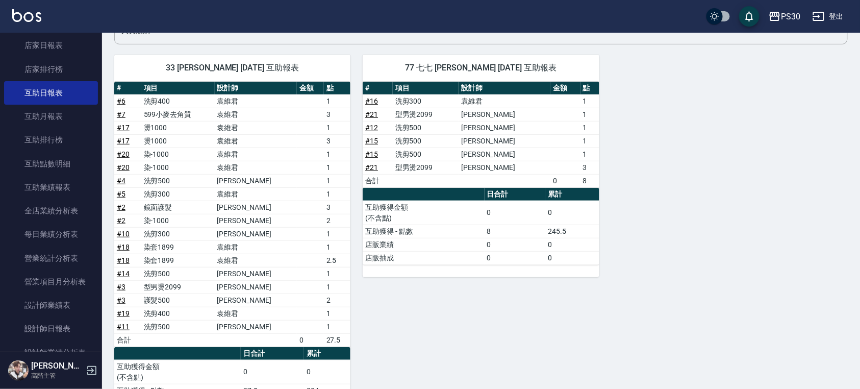
scroll to position [476, 0]
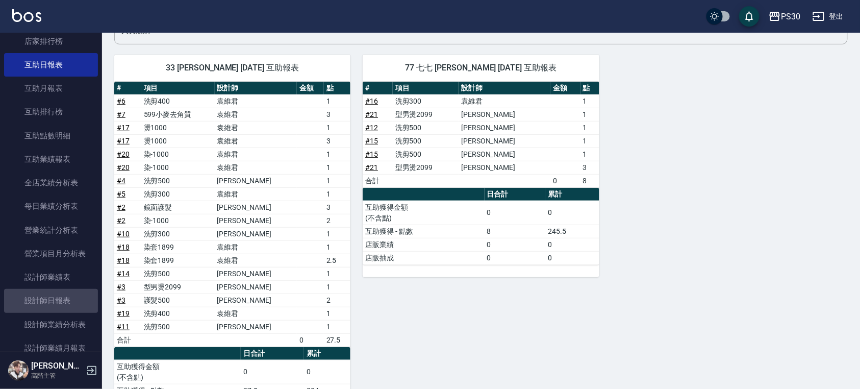
click at [60, 300] on link "設計師日報表" at bounding box center [51, 300] width 94 height 23
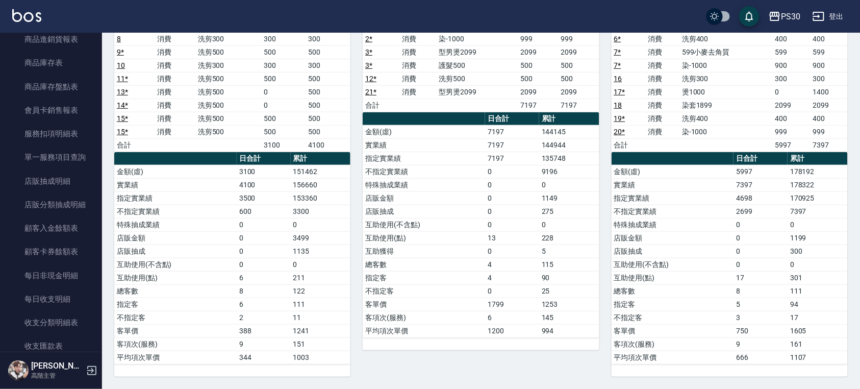
scroll to position [1197, 0]
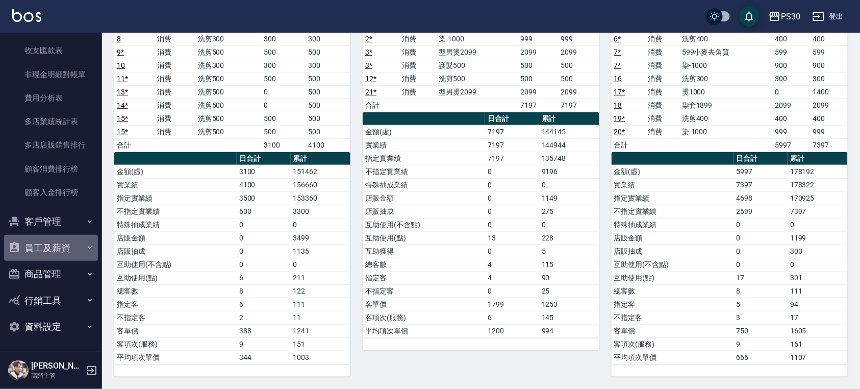
click at [65, 244] on button "員工及薪資" at bounding box center [51, 248] width 94 height 27
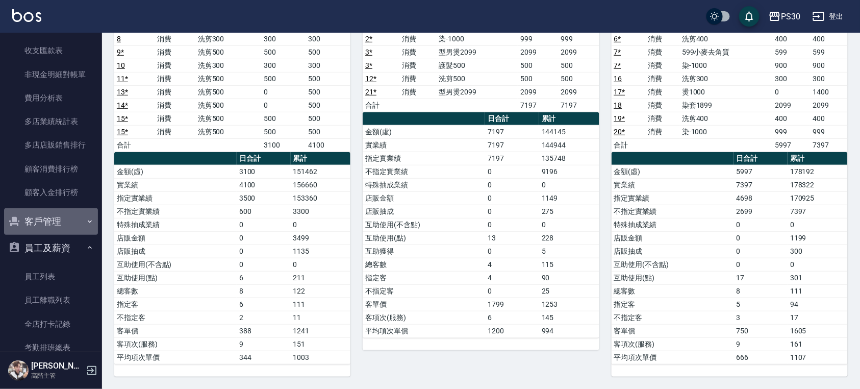
click at [62, 228] on button "客戶管理" at bounding box center [51, 221] width 94 height 27
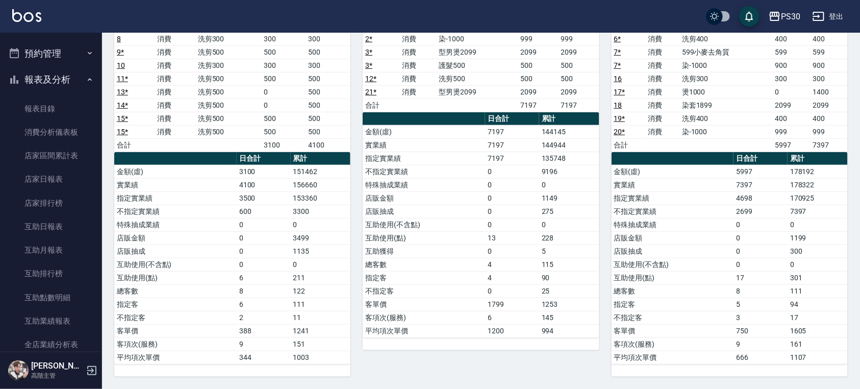
scroll to position [313, 0]
click at [61, 172] on link "店家日報表" at bounding box center [51, 179] width 94 height 23
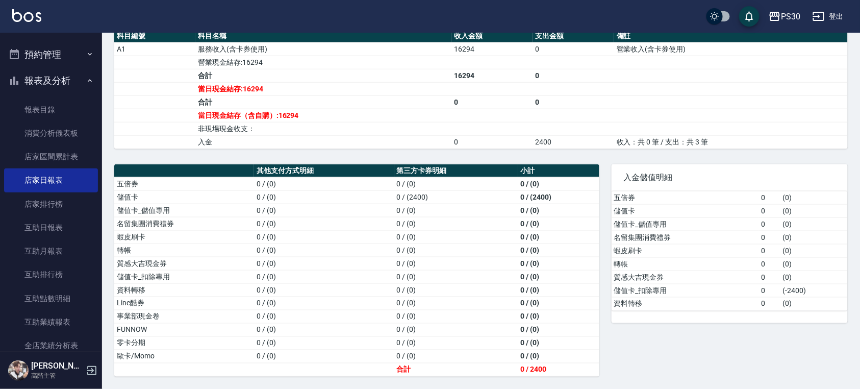
scroll to position [359, 0]
